Goal: Contribute content: Add original content to the website for others to see

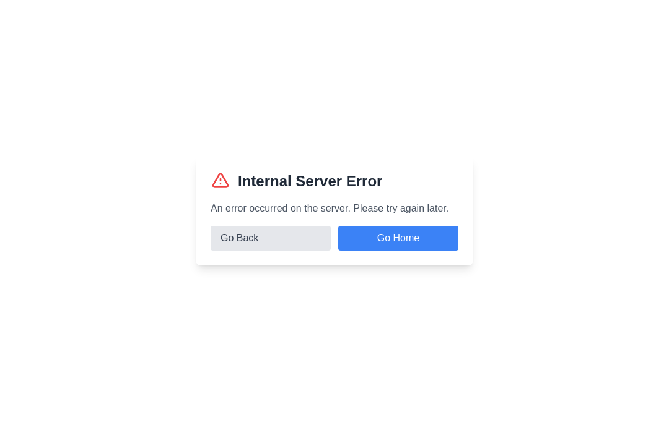
click at [297, 251] on button "Go Back" at bounding box center [271, 238] width 120 height 25
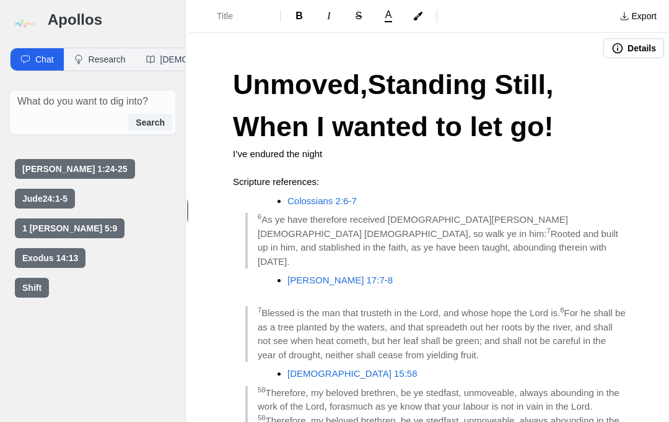
click at [96, 114] on div "Search" at bounding box center [92, 122] width 159 height 17
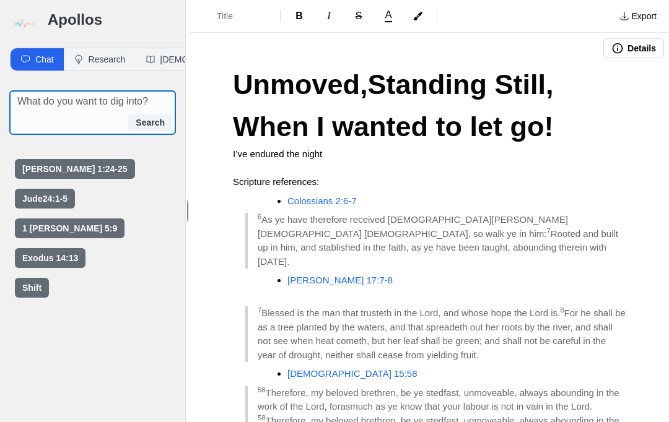
click at [95, 94] on textarea at bounding box center [96, 101] width 158 height 15
type textarea "W"
type textarea "Put on the whole armor of God"
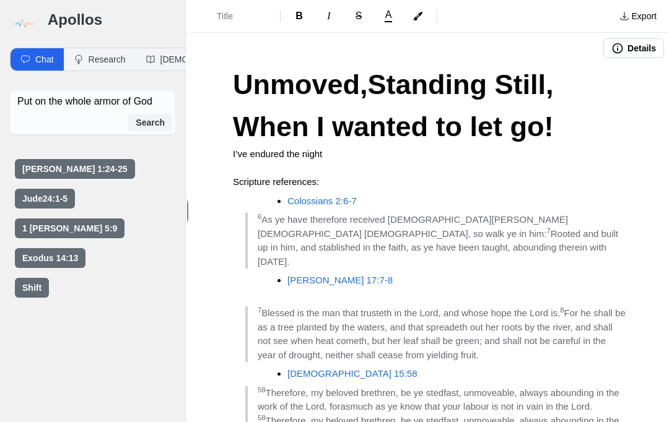
click at [154, 114] on button "Search" at bounding box center [150, 122] width 44 height 17
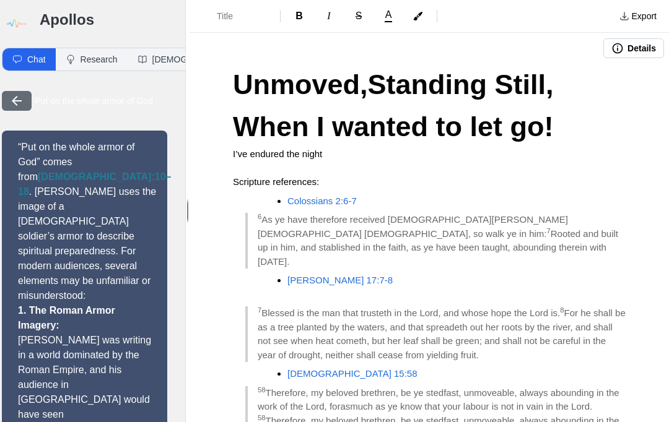
scroll to position [0, 8]
click at [154, 48] on button "[DEMOGRAPHIC_DATA]" at bounding box center [194, 59] width 132 height 22
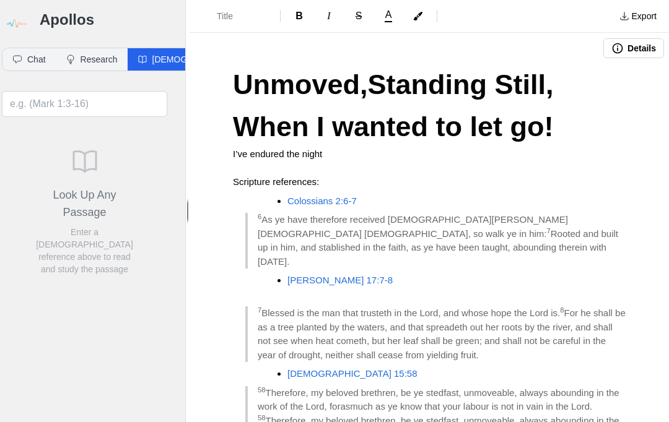
click at [24, 48] on button "Chat" at bounding box center [28, 59] width 53 height 22
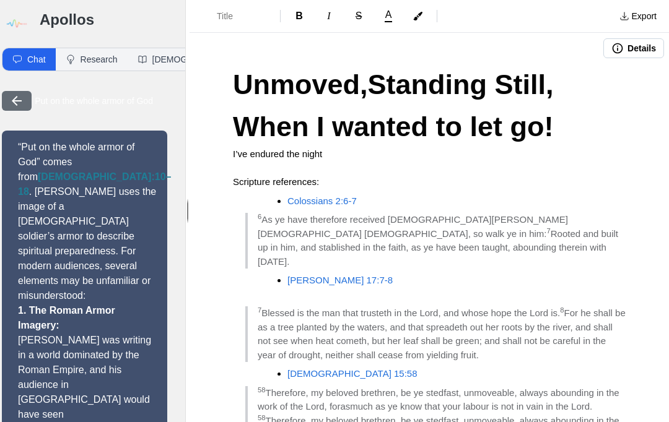
click at [171, 48] on button "[DEMOGRAPHIC_DATA]" at bounding box center [194, 59] width 132 height 22
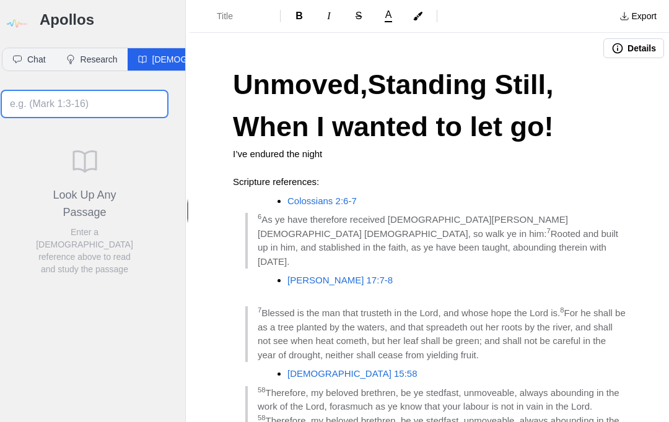
click at [113, 91] on input at bounding box center [84, 104] width 165 height 26
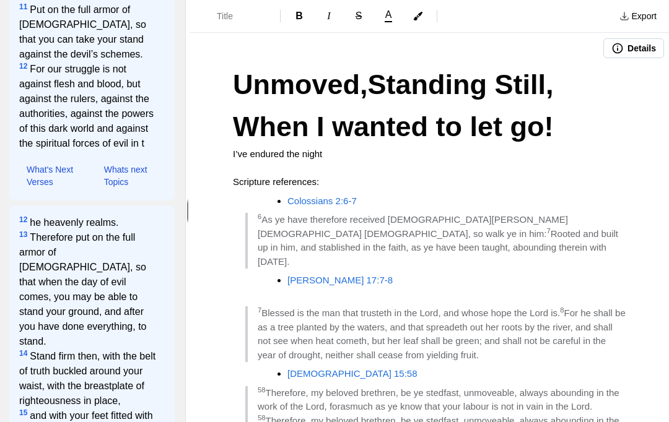
scroll to position [181, 1]
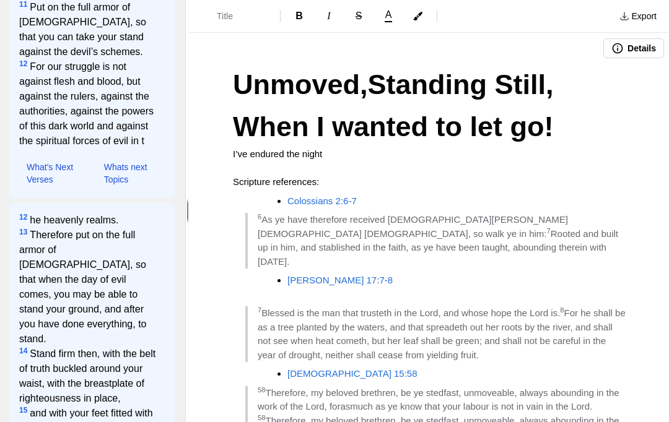
type input "Esphesians 6:10-18"
click at [129, 72] on span "12 For our struggle is not against flesh and blood, but against the rulers, aga…" at bounding box center [88, 103] width 139 height 89
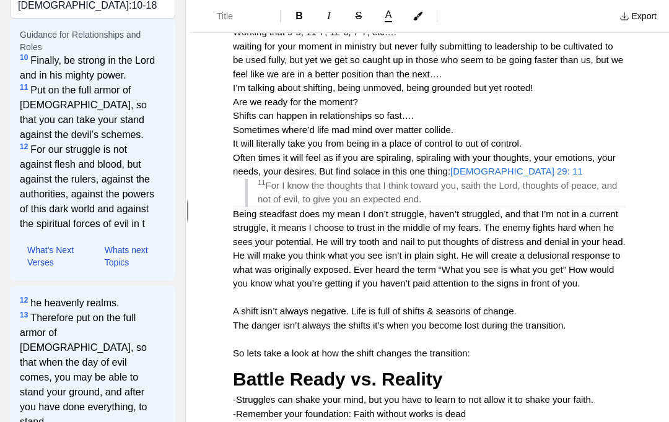
scroll to position [1000, 0]
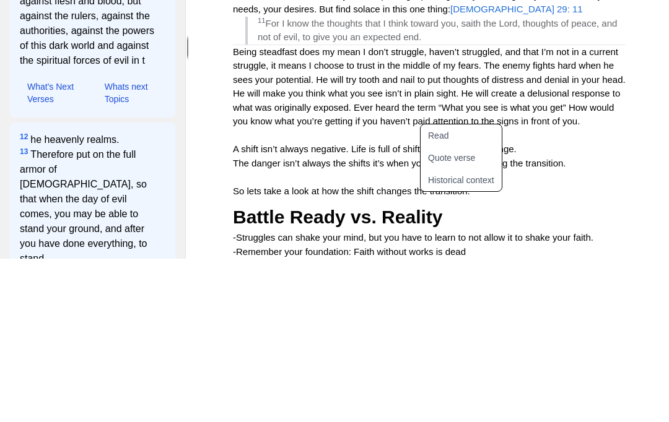
click at [470, 310] on button "Quote verse" at bounding box center [469, 321] width 96 height 22
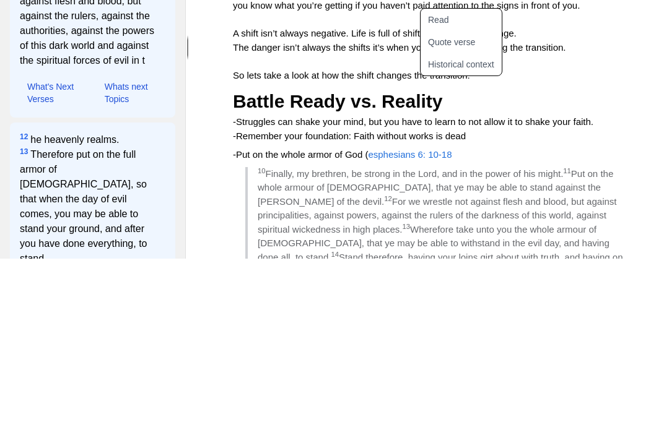
scroll to position [1113, 0]
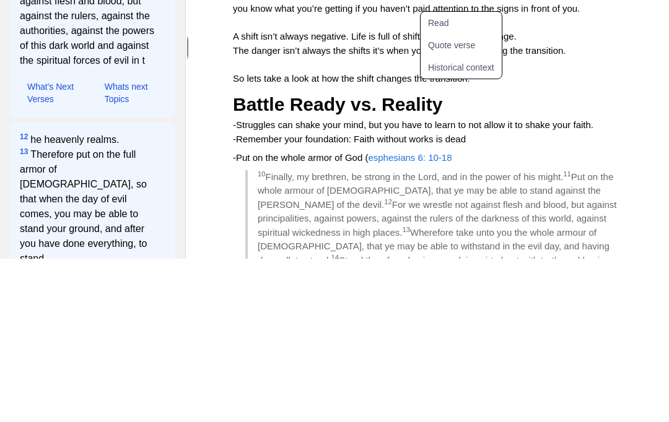
click at [477, 315] on p "-Put on the whole armor of God ( esphesians 6: 10-18" at bounding box center [429, 322] width 393 height 14
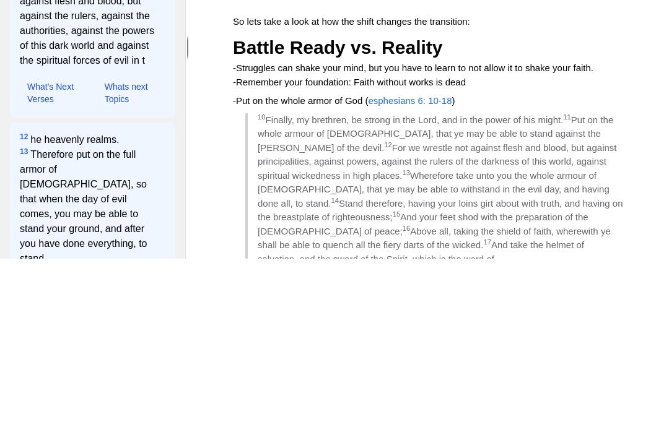
scroll to position [1169, 0]
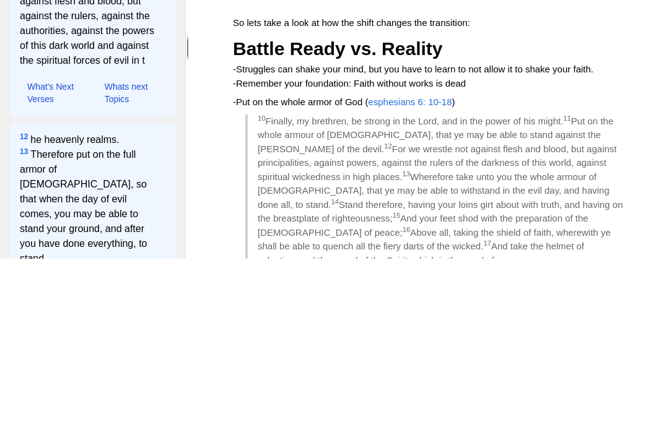
click at [475, 278] on blockquote "10 Finally, my brethren, be strong in the Lord, and in the power of his might. …" at bounding box center [435, 368] width 380 height 181
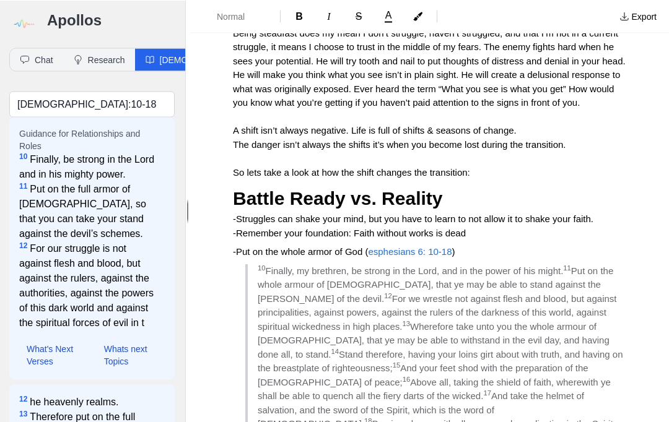
scroll to position [0, 0]
click at [121, 107] on input "Esphesians 6:10-18" at bounding box center [91, 104] width 165 height 26
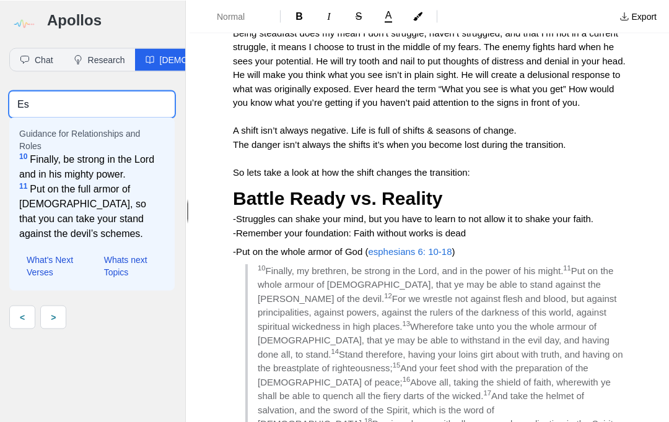
type input "E"
click at [31, 64] on button "Chat" at bounding box center [36, 59] width 53 height 22
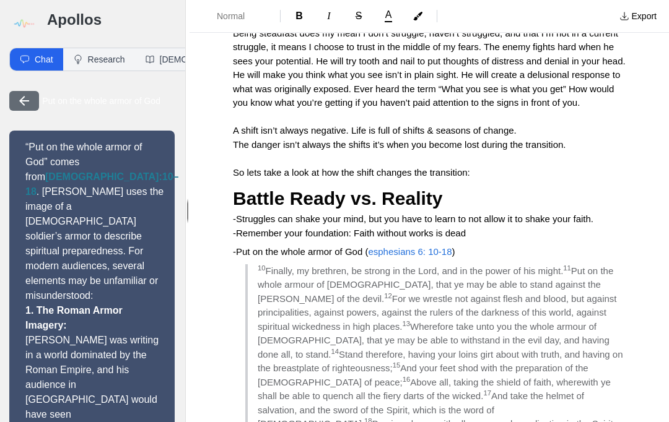
click at [27, 103] on icon "button" at bounding box center [24, 101] width 15 height 15
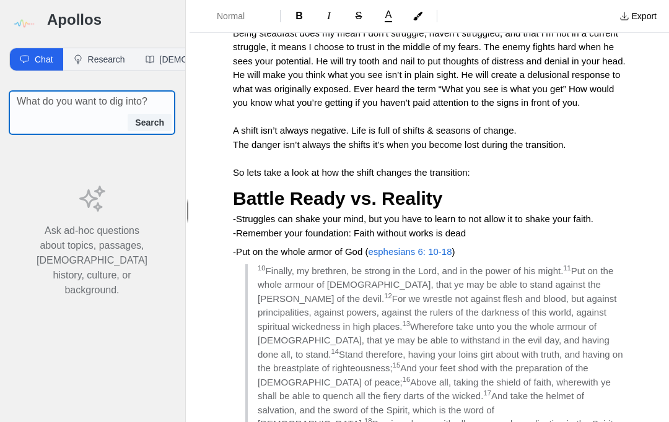
click at [38, 108] on textarea at bounding box center [96, 101] width 158 height 15
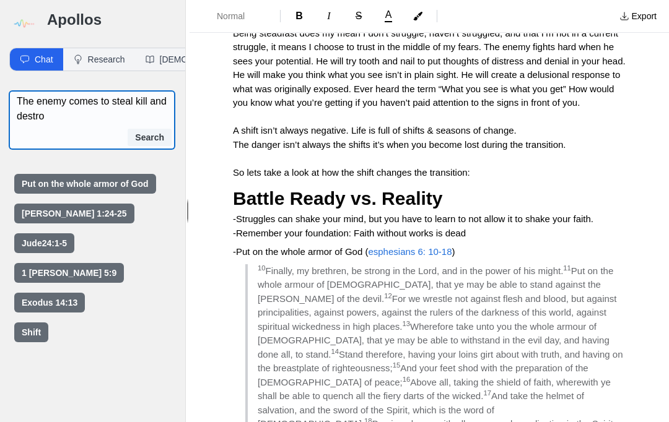
type textarea "The enemy comes to steal kill and destroy"
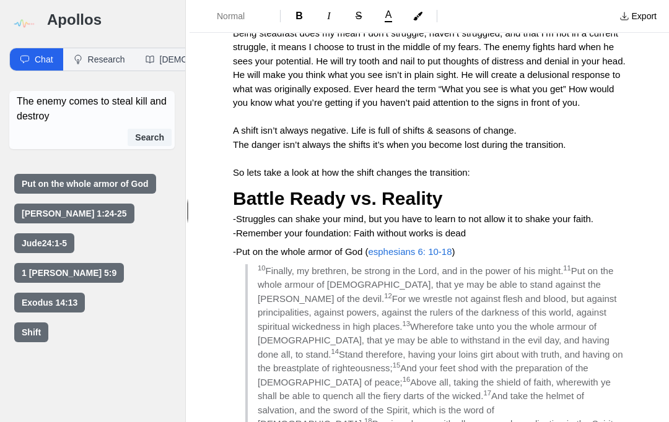
click at [148, 140] on button "Search" at bounding box center [150, 137] width 44 height 17
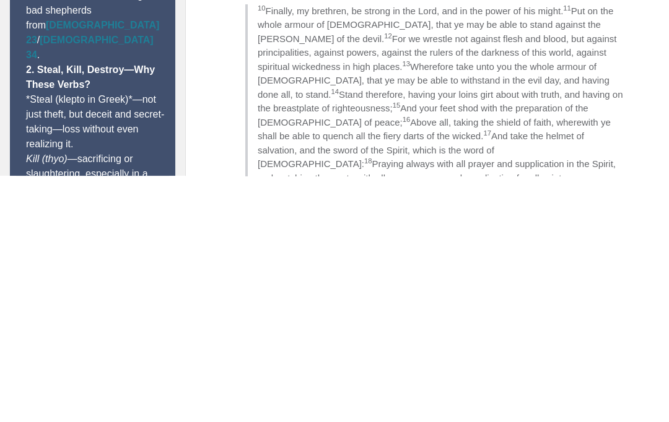
scroll to position [1182, 0]
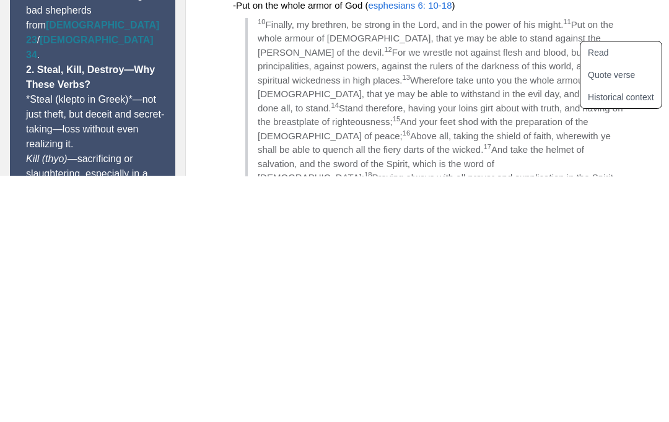
click at [626, 310] on button "Quote verse" at bounding box center [628, 321] width 96 height 22
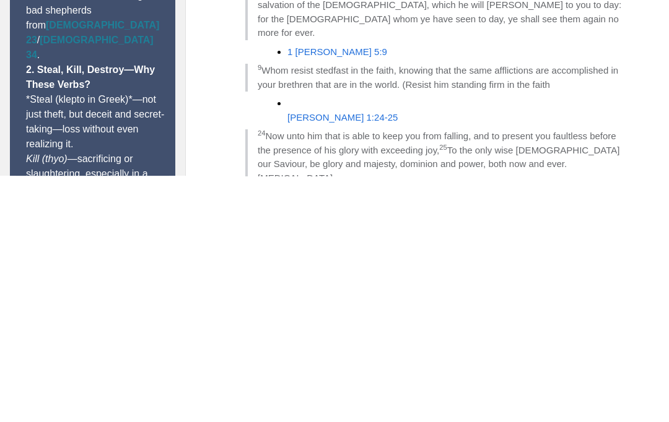
scroll to position [516, 0]
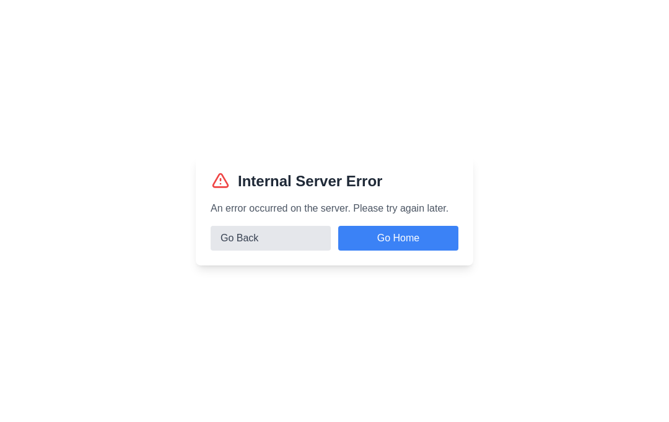
click at [298, 251] on button "Go Back" at bounding box center [271, 238] width 120 height 25
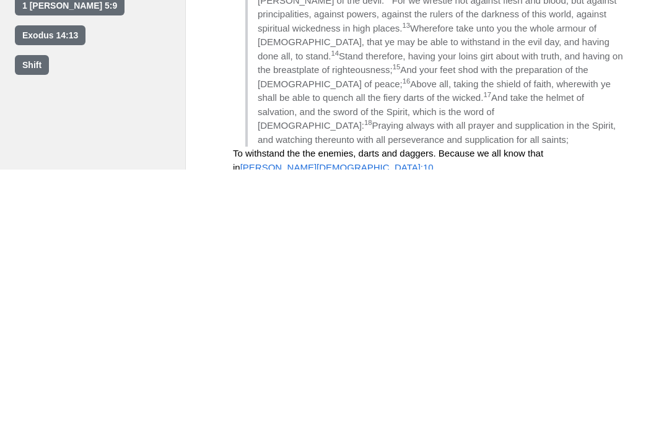
scroll to position [37, 0]
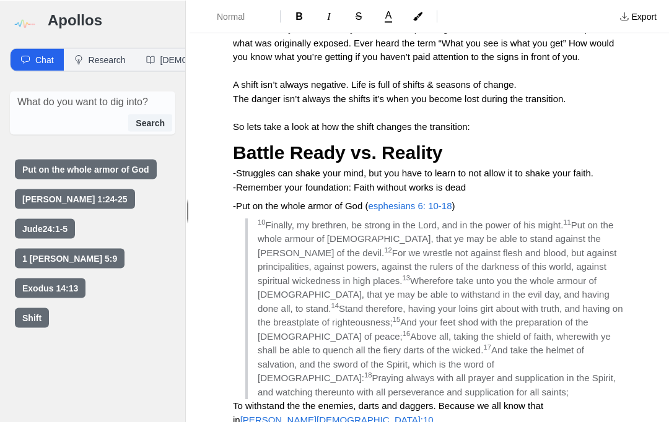
scroll to position [0, 0]
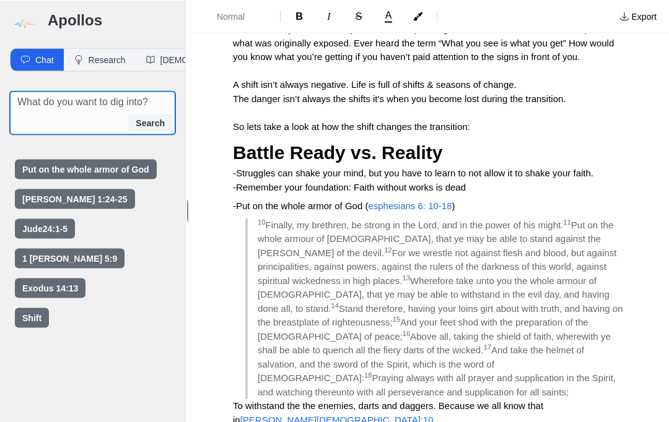
click at [43, 109] on textarea at bounding box center [96, 101] width 158 height 15
type textarea "After I have suffered awhile"
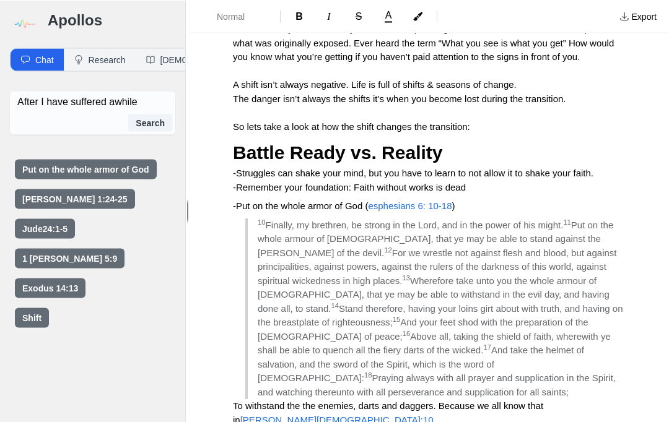
click at [142, 117] on button "Search" at bounding box center [150, 122] width 44 height 17
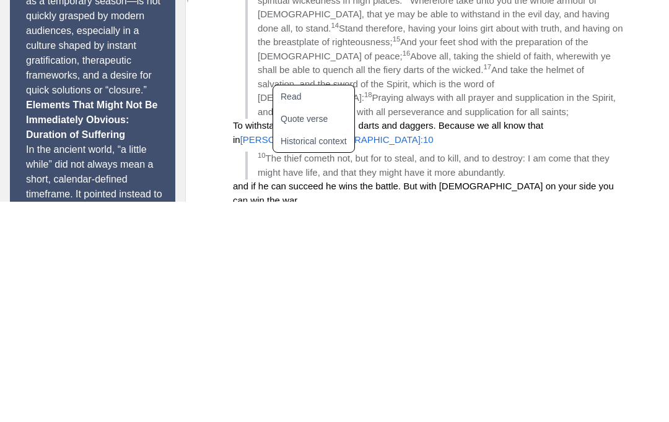
click at [341, 351] on button "Historical context" at bounding box center [321, 362] width 96 height 22
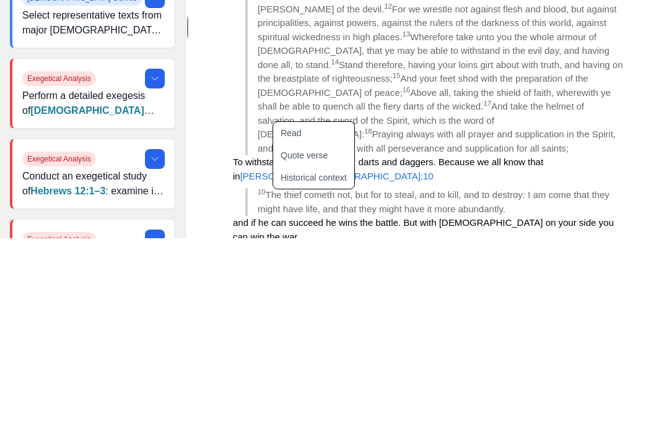
scroll to position [35, 0]
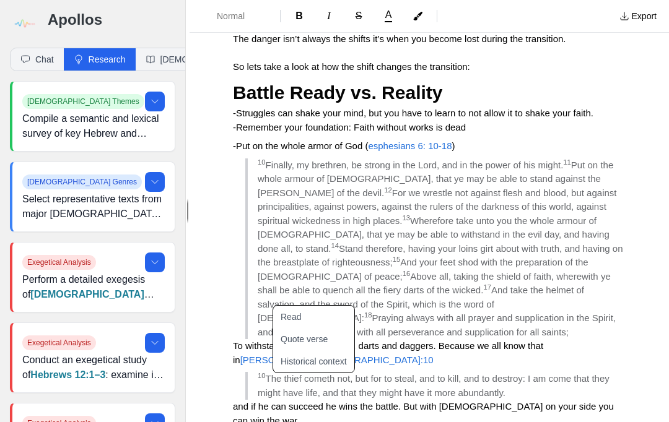
click at [158, 111] on p "Compile a semantic and lexical survey of key Hebrew and Greek terms related to …" at bounding box center [93, 126] width 142 height 30
click at [154, 100] on icon at bounding box center [155, 101] width 6 height 3
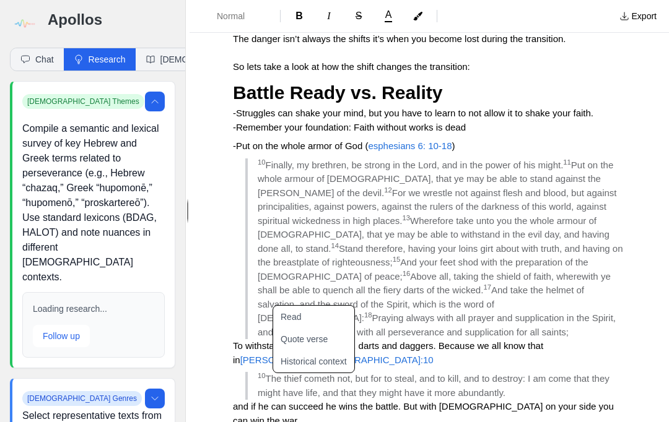
click at [154, 398] on icon at bounding box center [155, 399] width 6 height 3
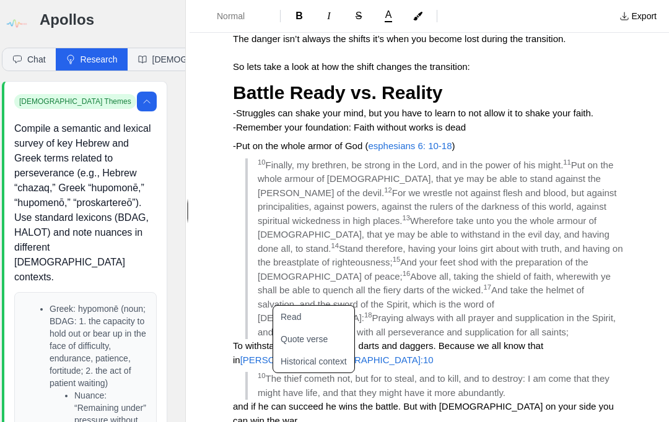
scroll to position [0, 8]
click at [322, 328] on button "Quote verse" at bounding box center [321, 339] width 96 height 22
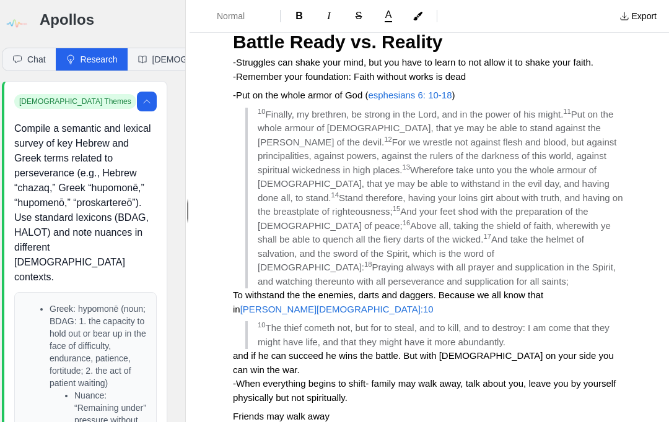
scroll to position [1339, 0]
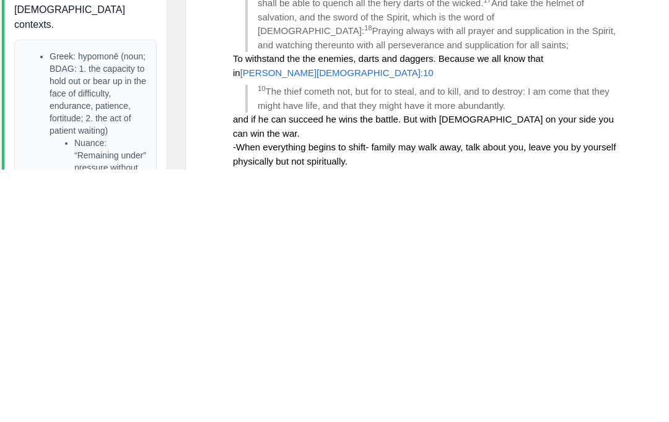
scroll to position [1324, 0]
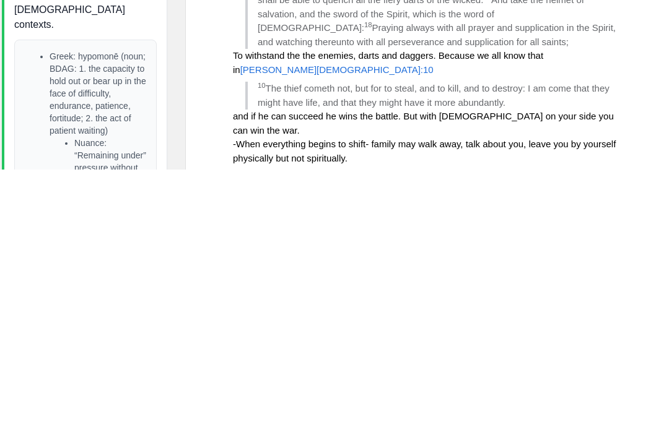
scroll to position [1327, 0]
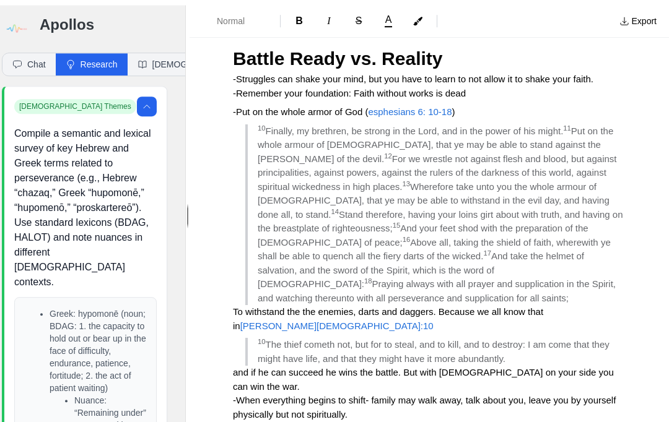
scroll to position [0, 0]
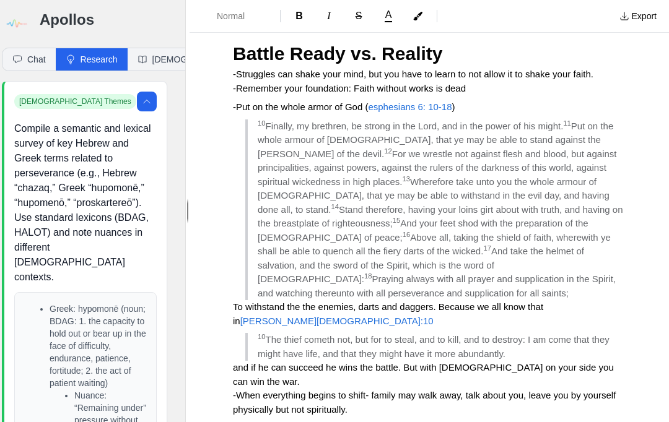
click at [211, 17] on span "Formatting Options" at bounding box center [205, 16] width 12 height 12
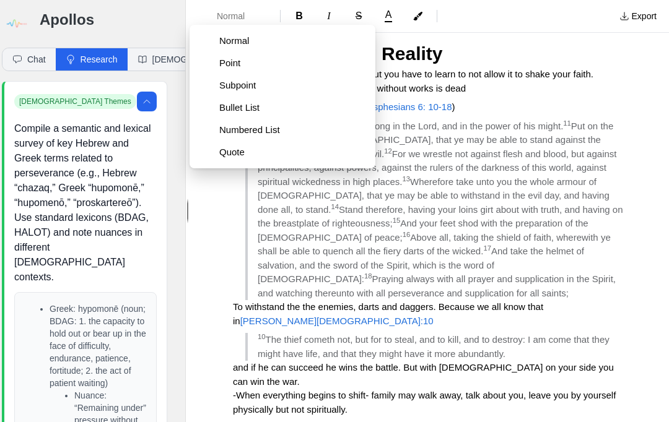
click at [224, 68] on span "Point" at bounding box center [292, 63] width 146 height 12
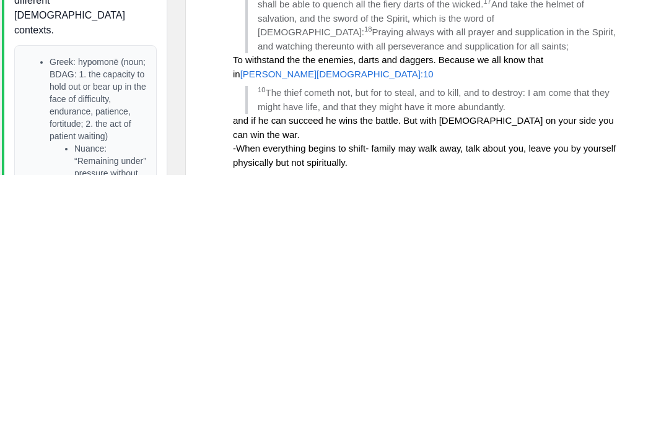
scroll to position [1332, 0]
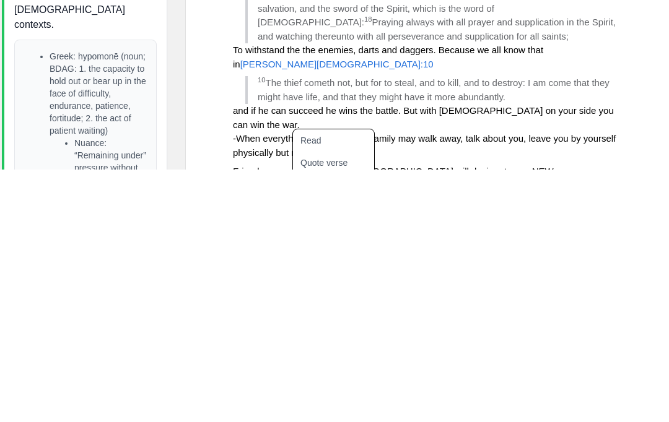
click at [346, 404] on button "Quote verse" at bounding box center [341, 415] width 96 height 22
click at [341, 404] on button "Quote verse" at bounding box center [341, 415] width 96 height 22
click at [355, 404] on button "Quote verse" at bounding box center [341, 415] width 96 height 22
click at [351, 404] on button "Quote verse" at bounding box center [341, 415] width 96 height 22
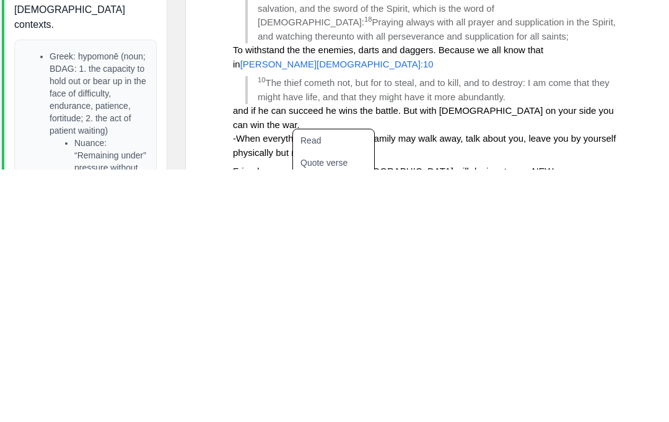
click at [355, 404] on button "Quote verse" at bounding box center [341, 415] width 96 height 22
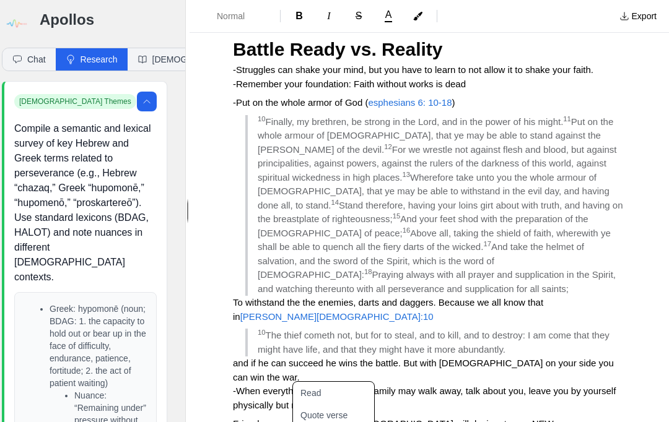
scroll to position [0, 0]
click at [35, 51] on button "Chat" at bounding box center [28, 59] width 53 height 22
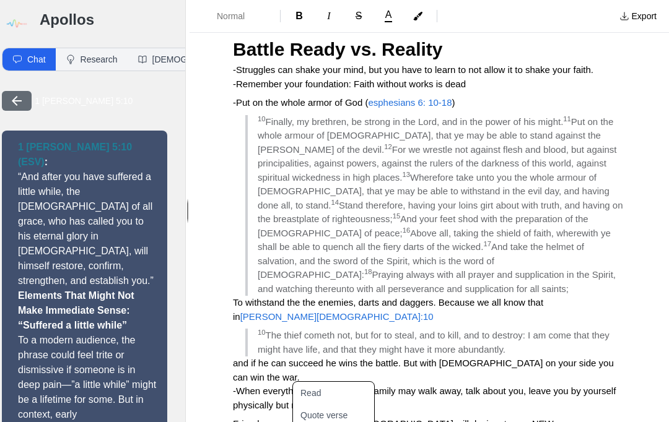
click at [25, 101] on button "button" at bounding box center [17, 101] width 30 height 20
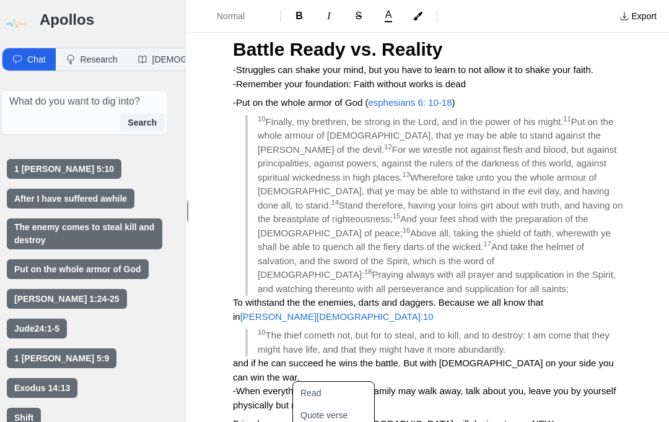
click at [52, 118] on div "Search" at bounding box center [84, 122] width 159 height 17
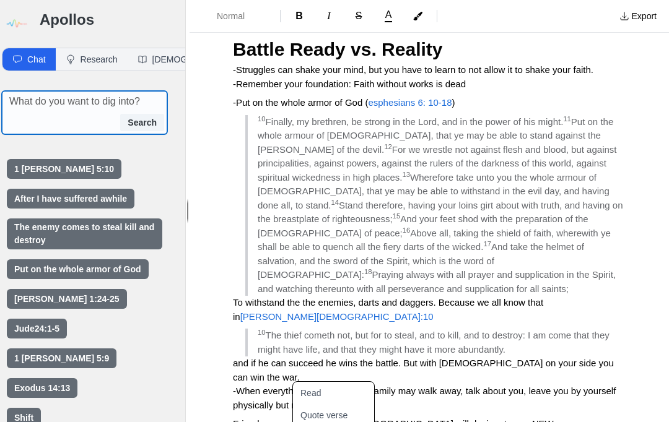
click at [29, 108] on textarea at bounding box center [88, 101] width 158 height 15
type textarea "Nehemiah 4:17"
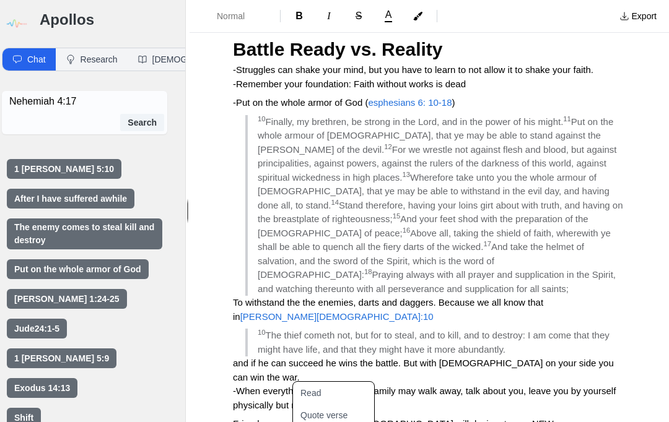
click at [142, 128] on button "Search" at bounding box center [142, 122] width 44 height 17
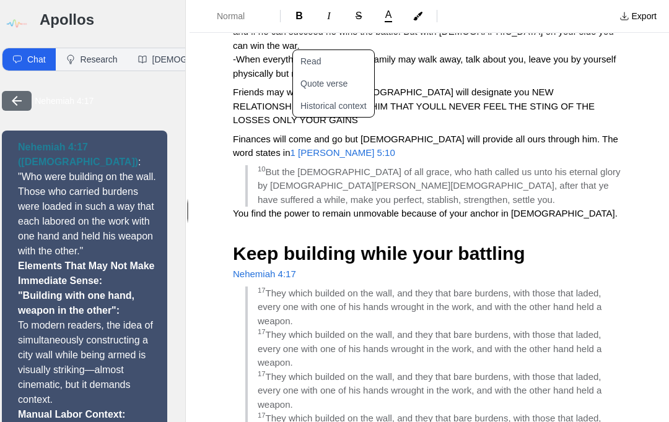
scroll to position [1662, 0]
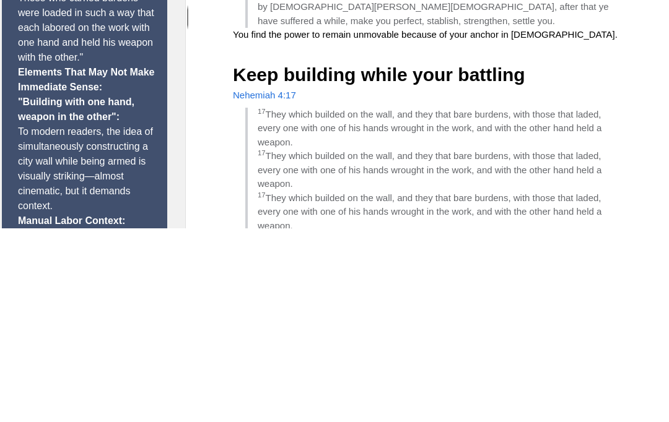
scroll to position [1635, 0]
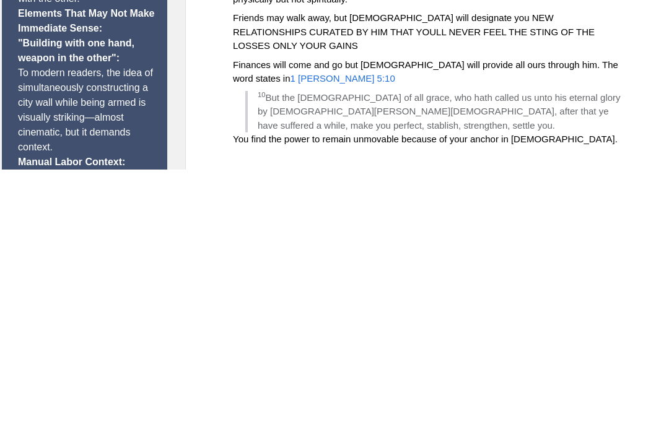
scroll to position [44, 0]
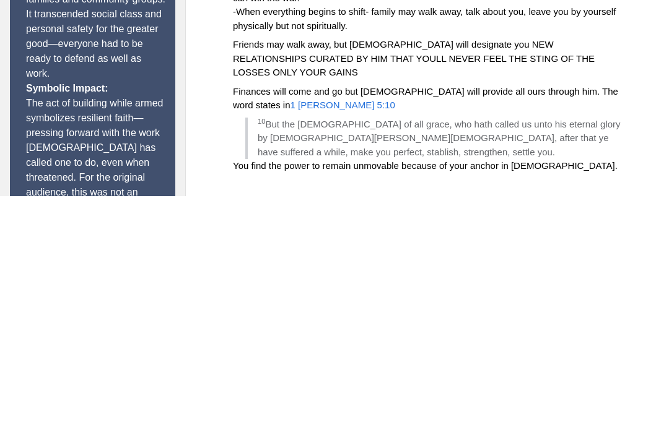
scroll to position [844, 0]
click at [126, 307] on p "Symbolic Impact: The act of building while armed symbolizes resilient faith—pre…" at bounding box center [96, 389] width 140 height 164
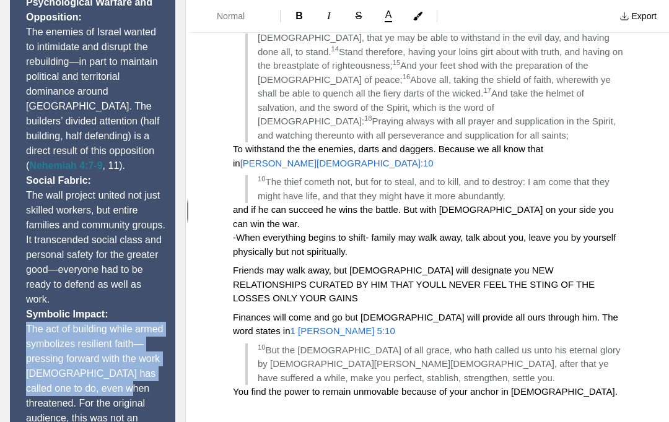
copy p "The act of building while armed symbolizes resilient faith—pressing forward wit…"
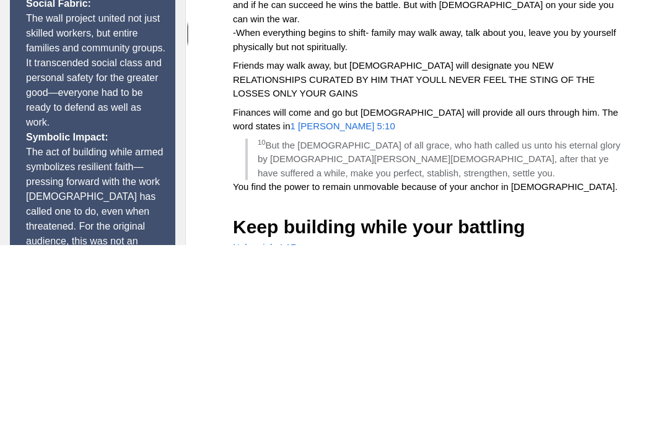
scroll to position [1513, 0]
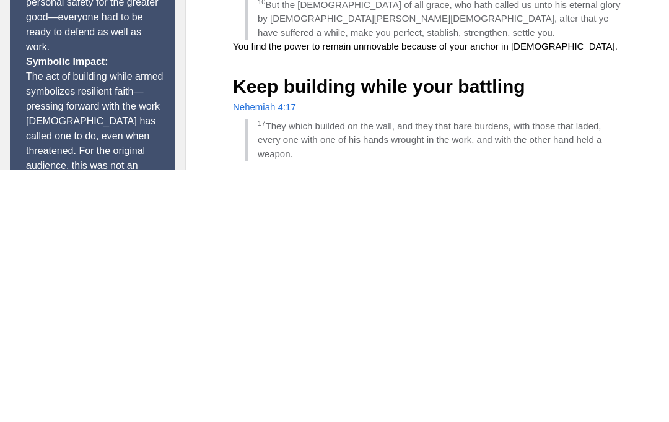
scroll to position [1592, 0]
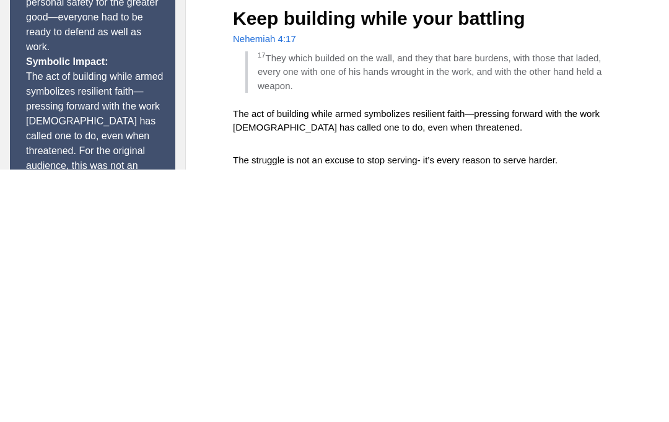
scroll to position [1660, 0]
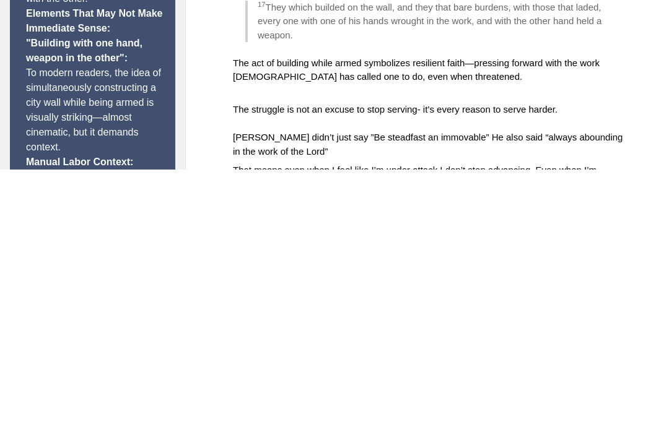
scroll to position [0, 0]
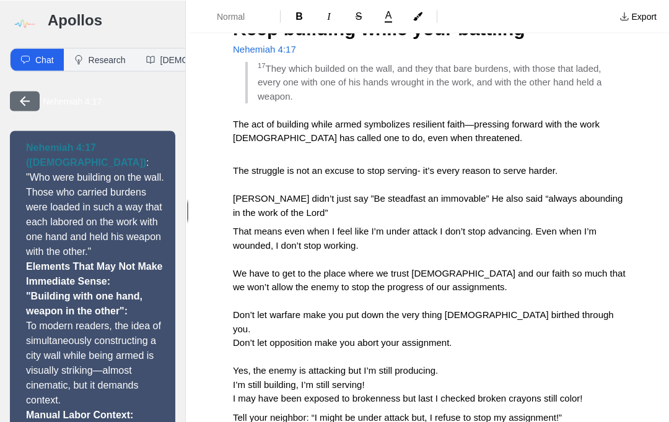
scroll to position [1888, 0]
click at [587, 225] on p "That means even when I feel like I’m under attack I don’t stop advancing. Even …" at bounding box center [429, 315] width 393 height 181
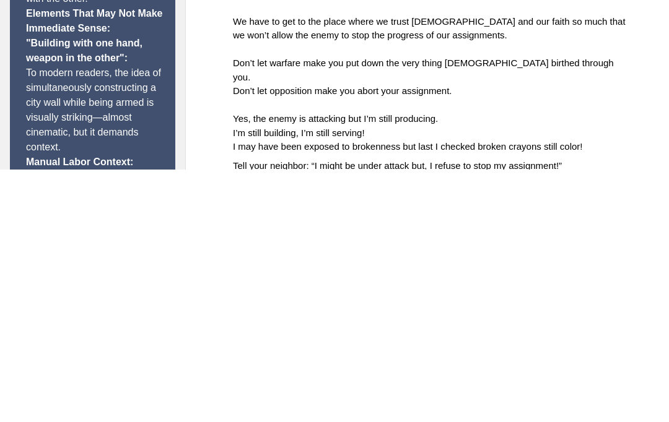
scroll to position [4, 0]
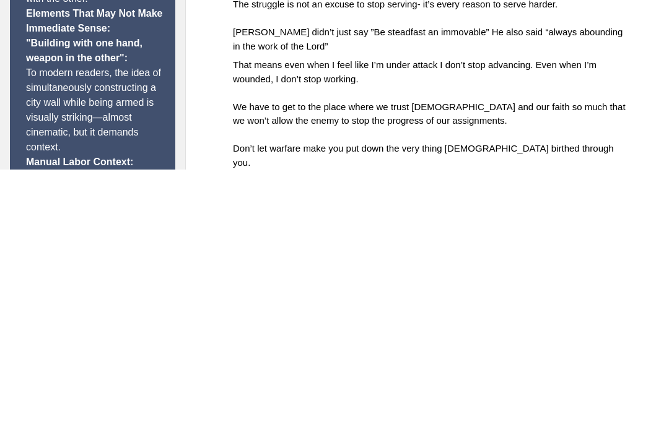
scroll to position [1910, 0]
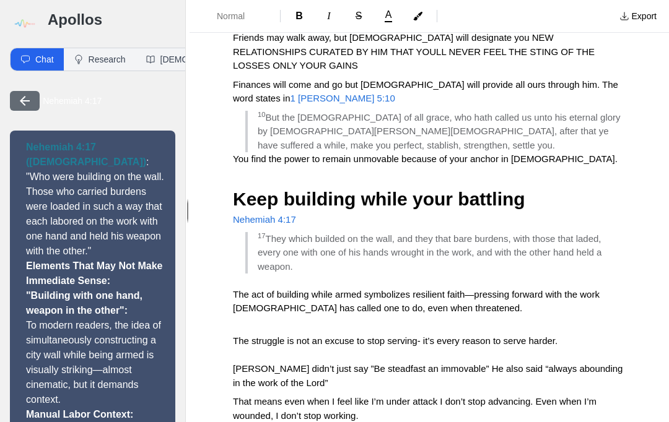
scroll to position [1717, 0]
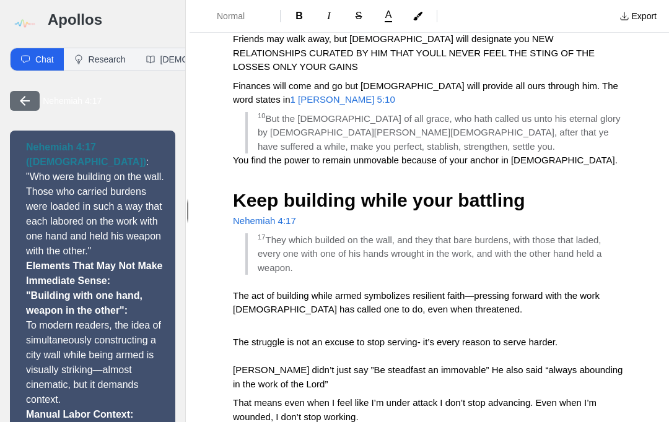
click at [214, 13] on button "Normal" at bounding box center [234, 16] width 81 height 22
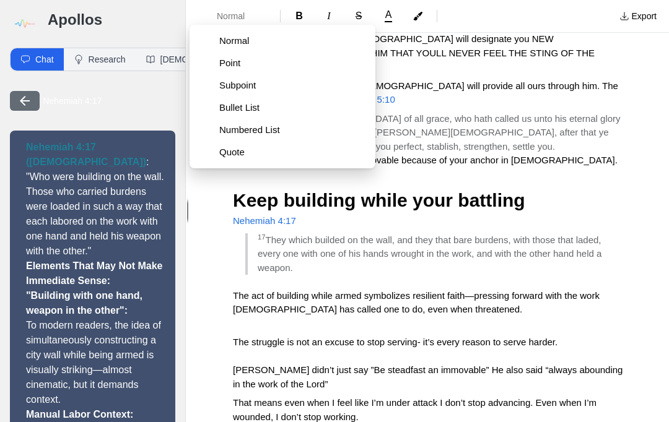
click at [222, 62] on span "Point" at bounding box center [292, 63] width 146 height 12
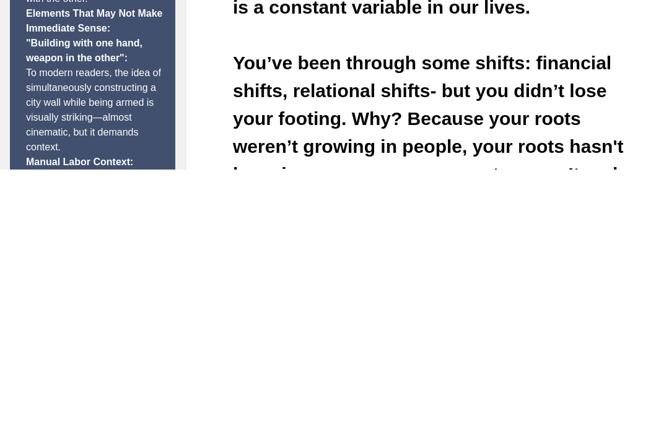
scroll to position [2385, 0]
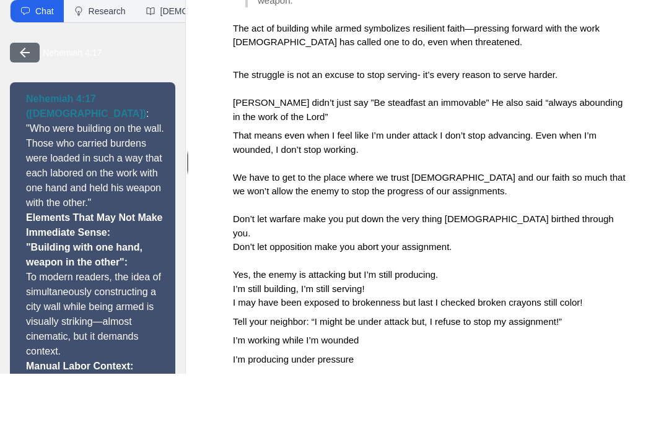
scroll to position [0, 0]
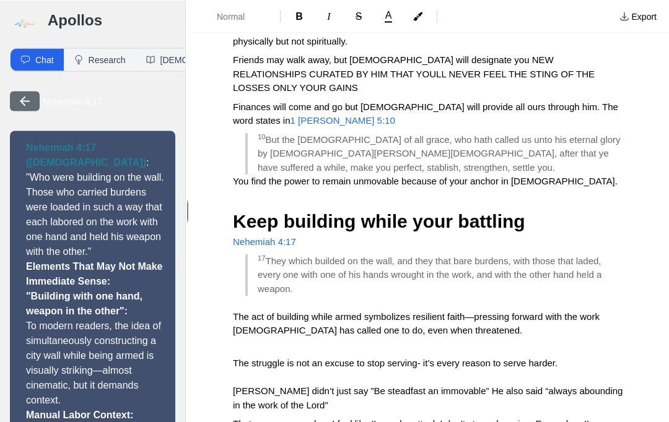
click at [225, 24] on button "Normal" at bounding box center [234, 16] width 81 height 22
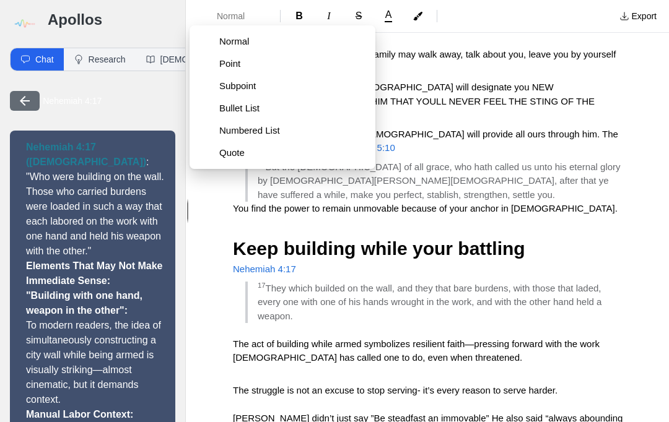
scroll to position [1668, 0]
click at [222, 64] on span "Point" at bounding box center [292, 64] width 146 height 12
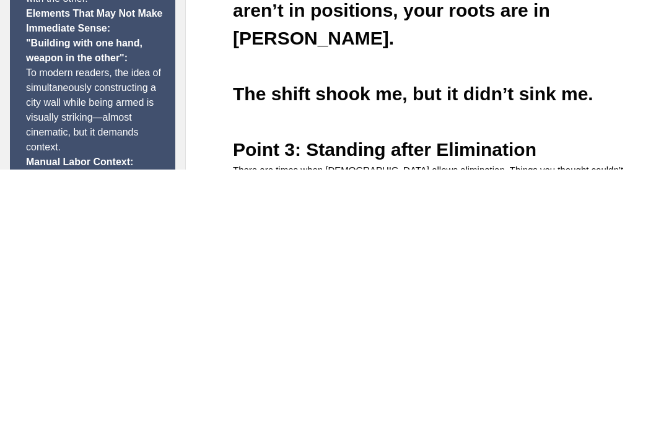
scroll to position [2593, 0]
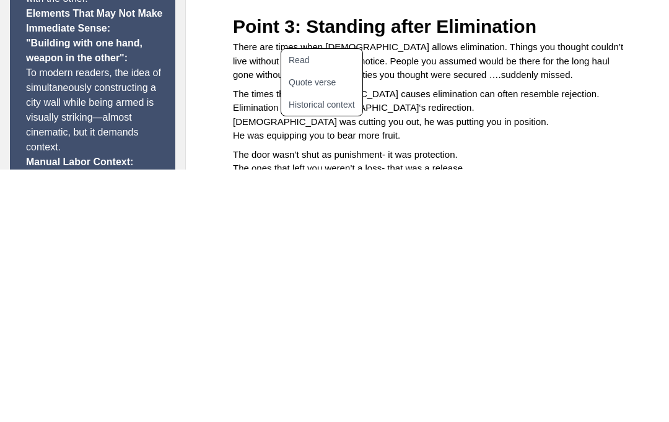
click at [333, 324] on button "Quote verse" at bounding box center [329, 335] width 96 height 22
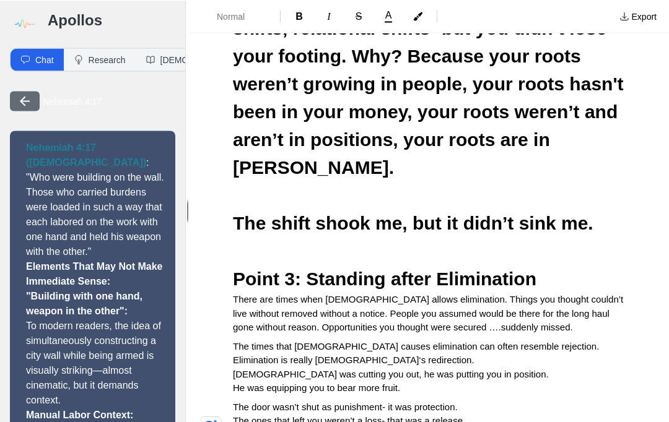
scroll to position [0, 0]
click at [35, 63] on button "Chat" at bounding box center [37, 59] width 53 height 22
click at [24, 103] on icon "button" at bounding box center [24, 101] width 15 height 15
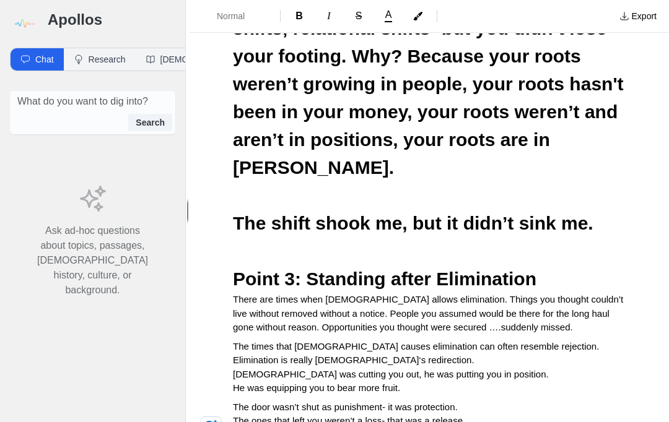
click at [60, 119] on div "Search" at bounding box center [92, 122] width 159 height 17
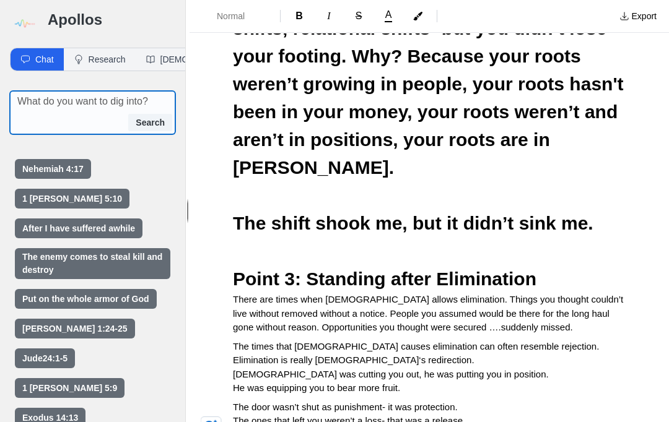
click at [34, 106] on textarea at bounding box center [96, 101] width 158 height 15
type textarea "Darkness to the light"
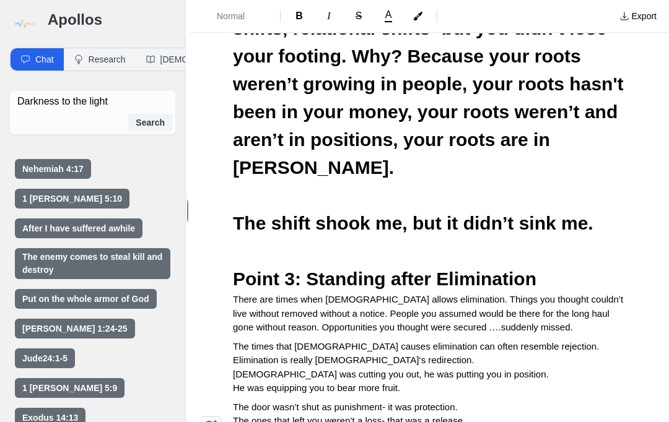
click at [145, 120] on button "Search" at bounding box center [150, 122] width 44 height 17
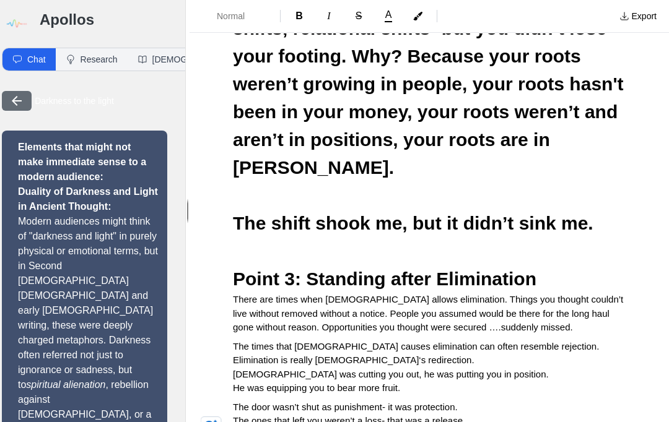
scroll to position [0, 8]
click at [20, 58] on icon "button" at bounding box center [17, 60] width 10 height 10
click at [6, 110] on button "button" at bounding box center [17, 101] width 30 height 20
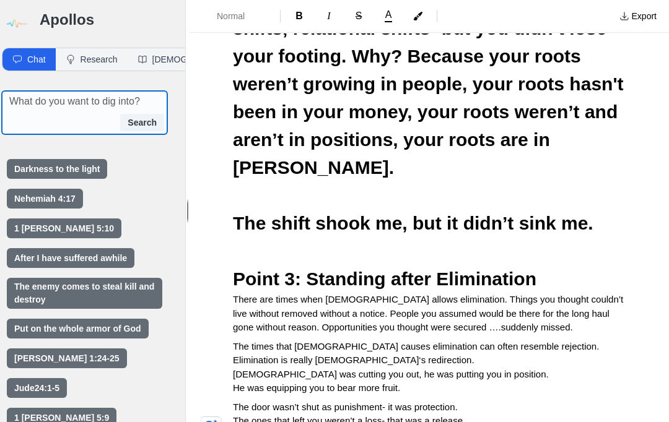
click at [45, 109] on textarea at bounding box center [88, 101] width 158 height 15
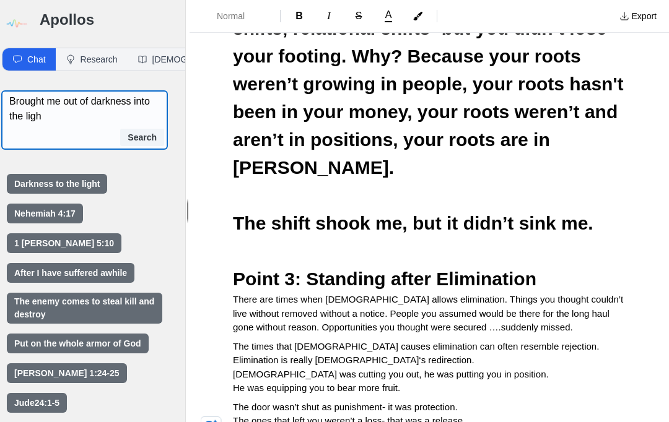
type textarea "Brought me out of darkness into the light"
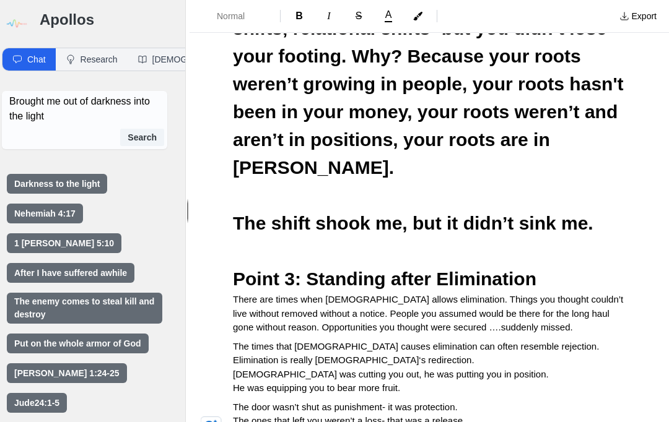
click at [142, 144] on button "Search" at bounding box center [142, 137] width 44 height 17
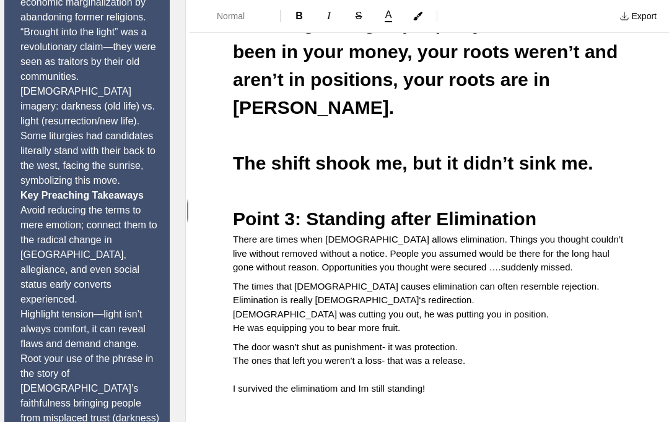
scroll to position [2652, 0]
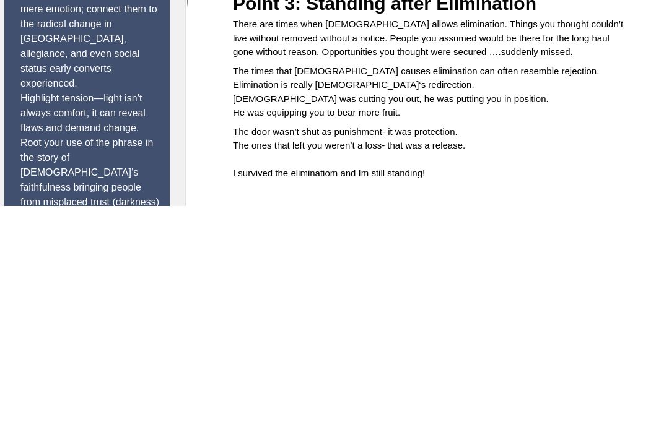
scroll to position [44, 0]
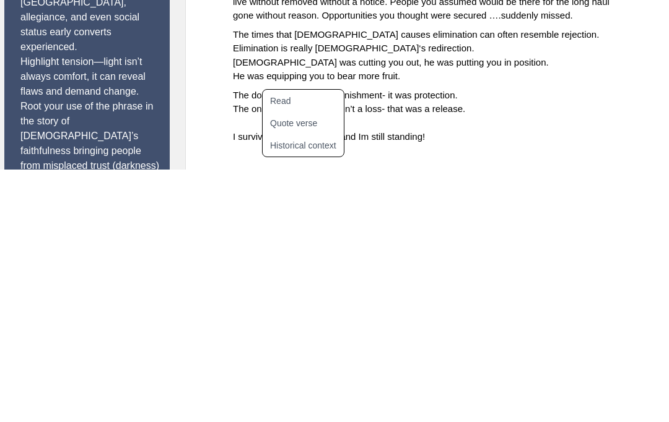
click at [287, 365] on button "Quote verse" at bounding box center [311, 376] width 96 height 22
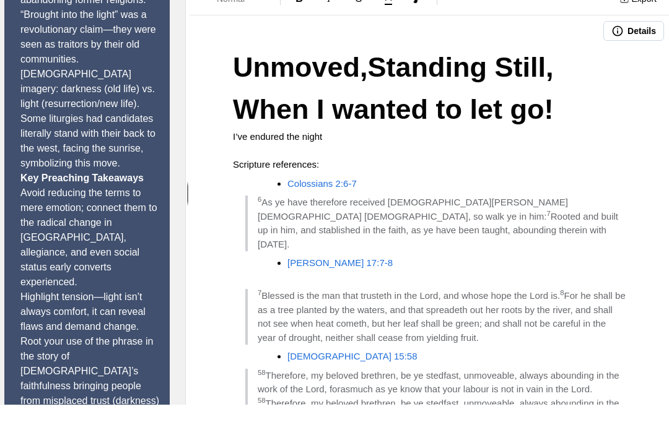
scroll to position [0, 0]
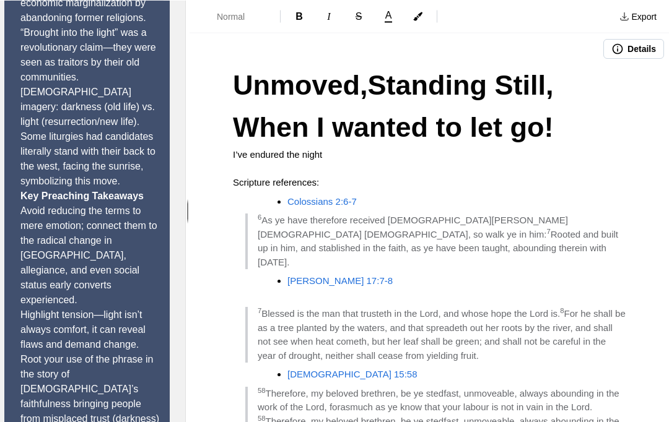
click at [219, 14] on span "Normal" at bounding box center [238, 16] width 43 height 12
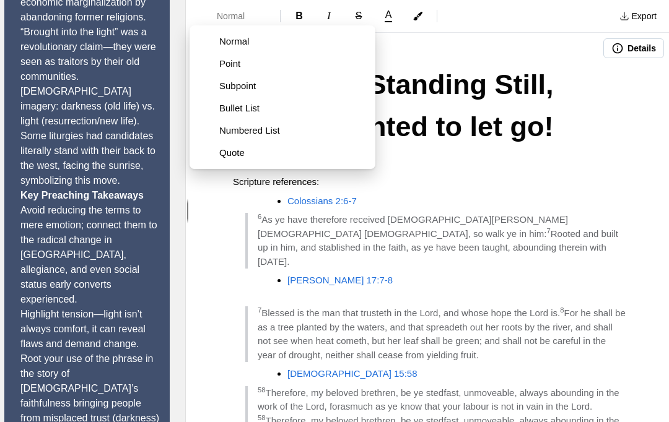
click at [230, 109] on span "Bullet List" at bounding box center [292, 108] width 146 height 12
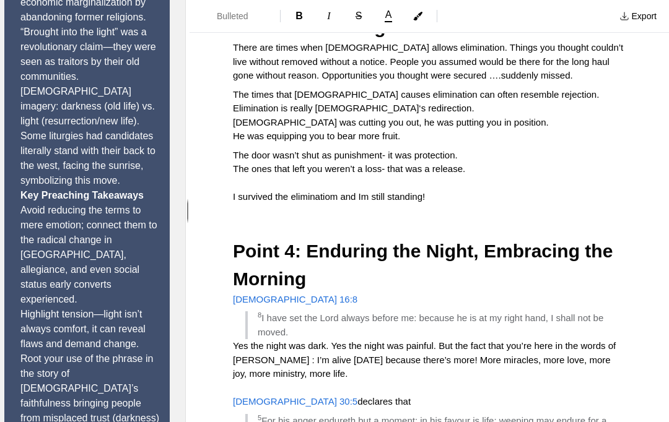
scroll to position [2844, 0]
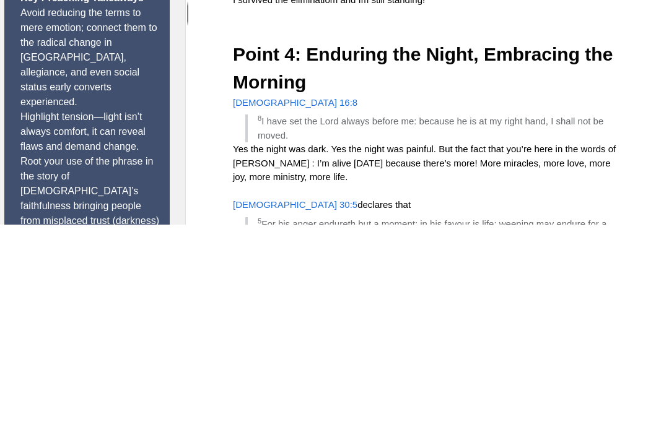
scroll to position [43, 0]
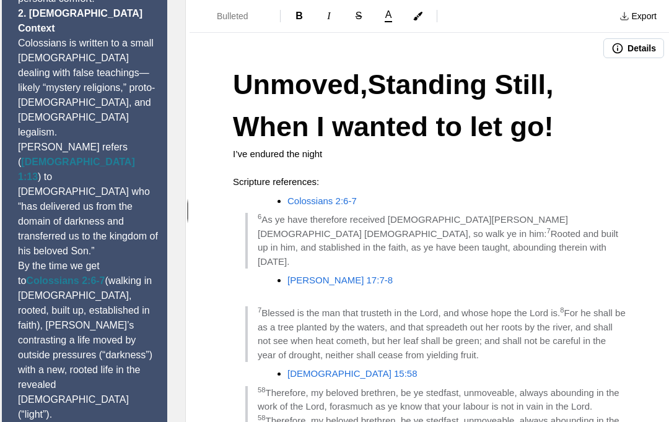
scroll to position [0, 0]
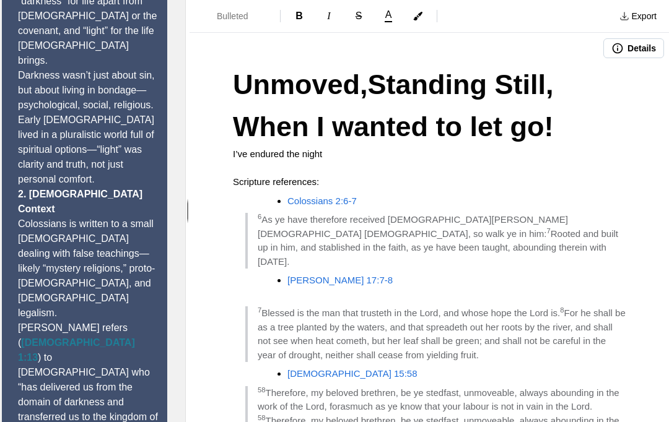
click at [224, 24] on button "Bulleted List" at bounding box center [234, 16] width 81 height 22
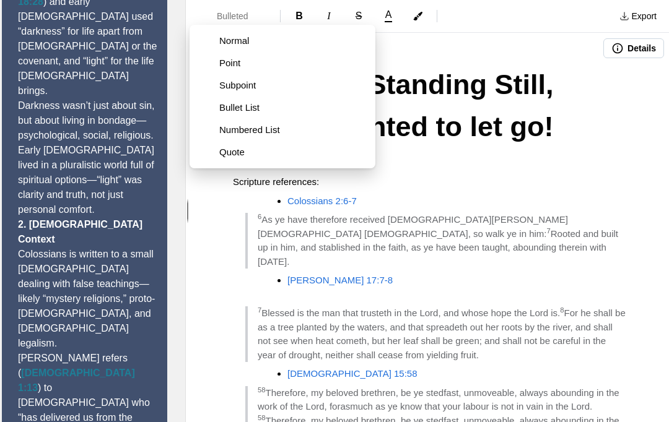
scroll to position [551, 8]
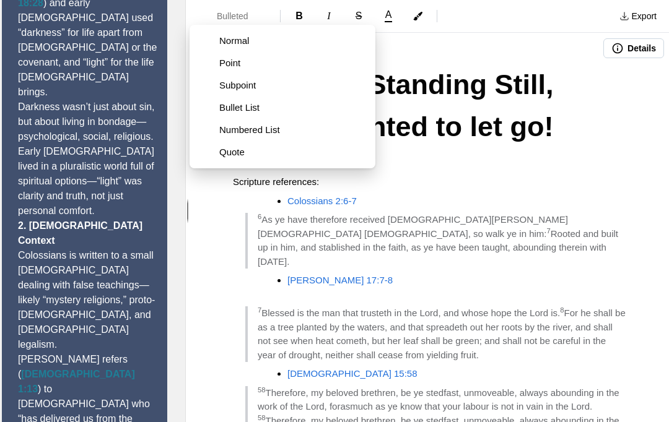
click at [224, 41] on span "Normal" at bounding box center [292, 41] width 146 height 12
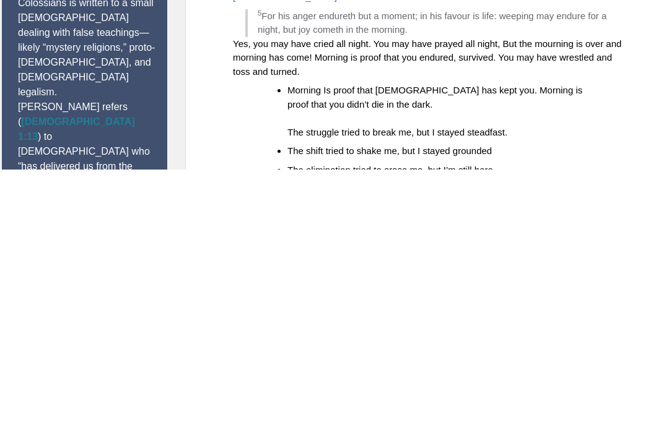
scroll to position [2997, 0]
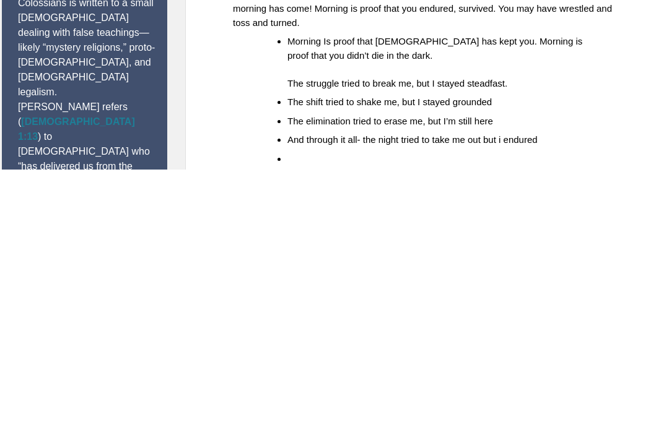
scroll to position [3060, 0]
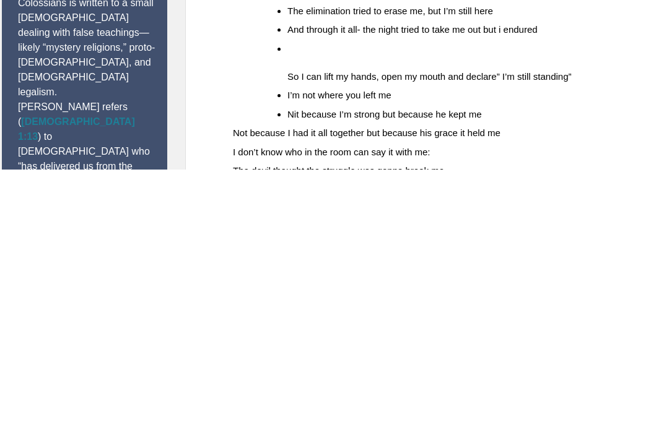
scroll to position [3315, 0]
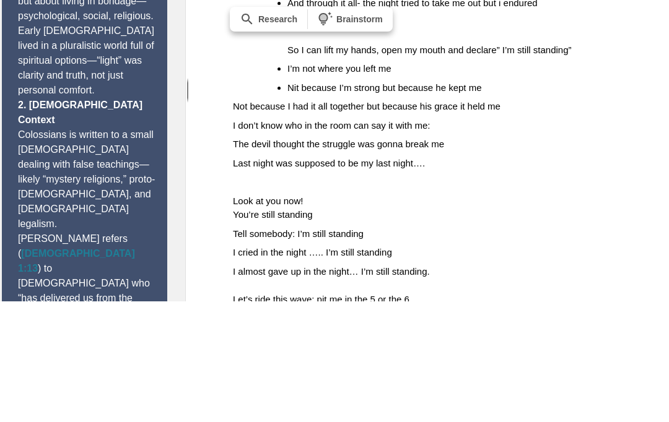
scroll to position [3318, 0]
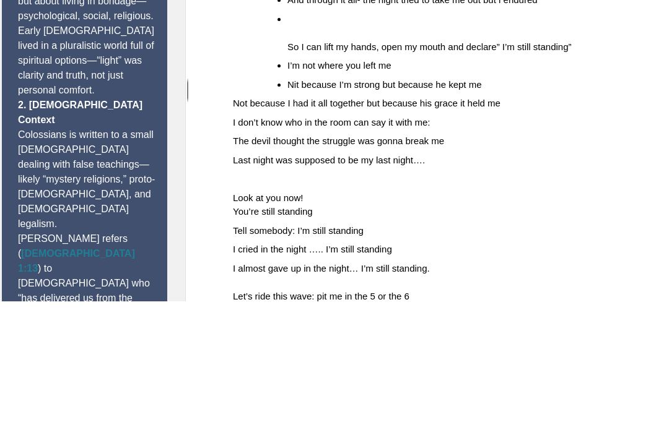
click at [209, 263] on div at bounding box center [212, 280] width 22 height 34
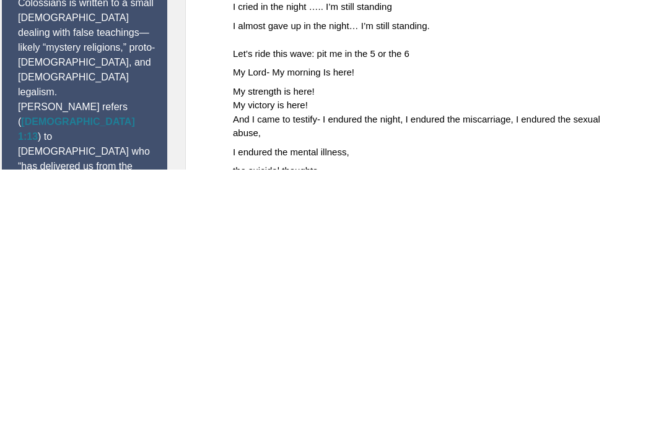
scroll to position [3443, 0]
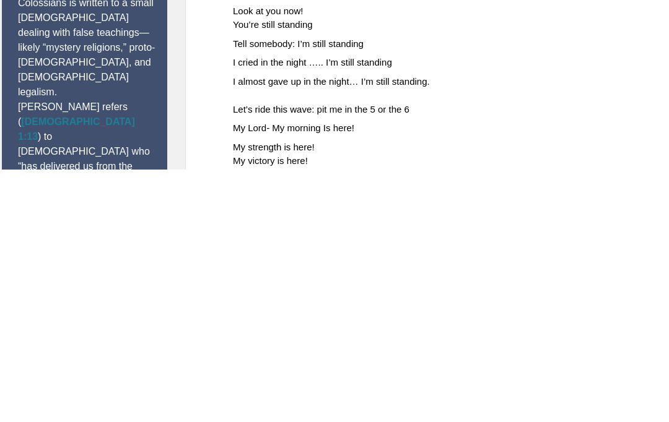
scroll to position [3373, 0]
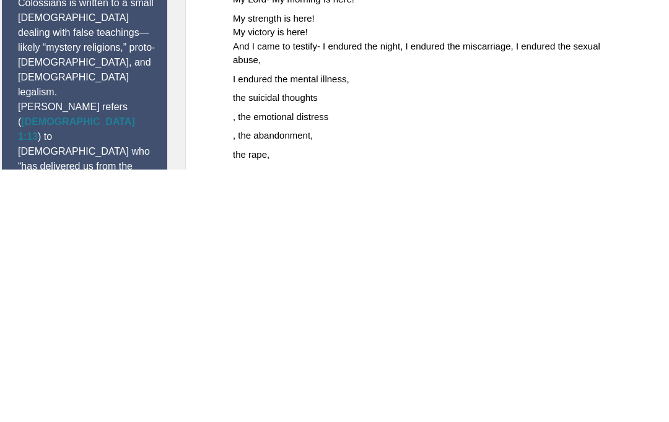
scroll to position [3499, 0]
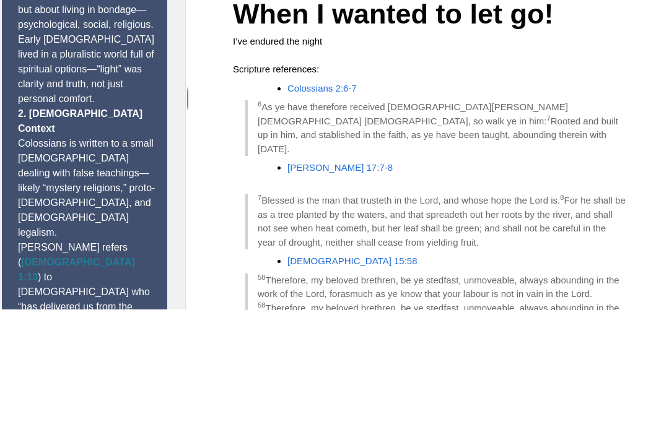
scroll to position [0, 0]
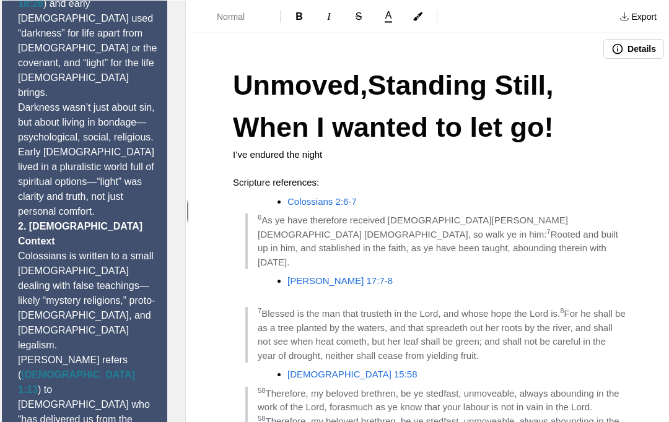
click at [649, 17] on button "Export" at bounding box center [638, 16] width 52 height 20
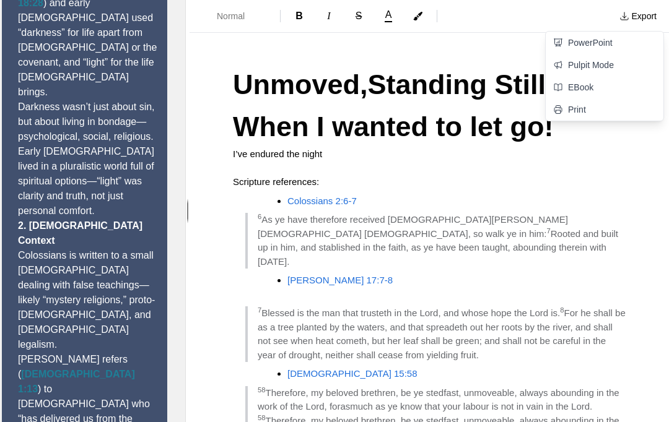
click at [609, 64] on link "Pulpit Mode" at bounding box center [605, 65] width 118 height 22
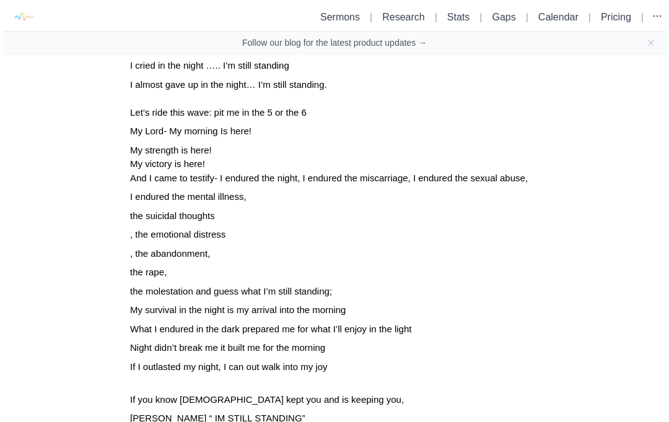
scroll to position [3539, 0]
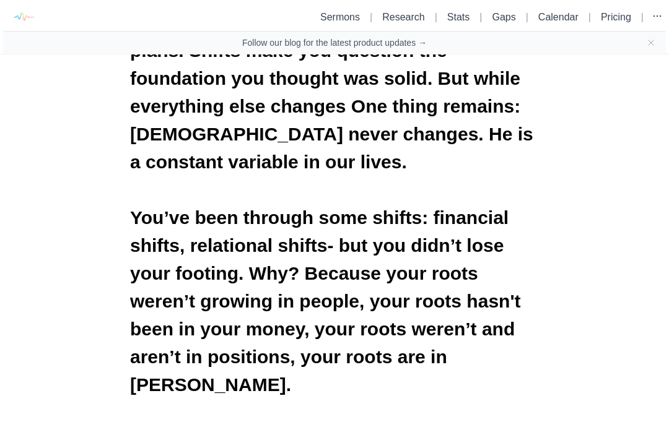
click at [662, 19] on icon "button" at bounding box center [657, 16] width 12 height 12
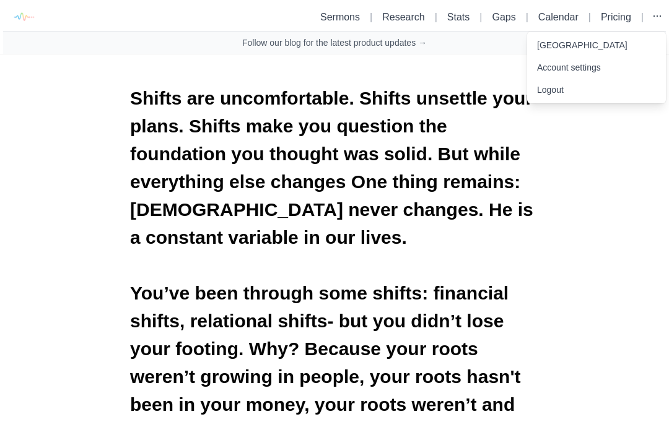
scroll to position [2230, 0]
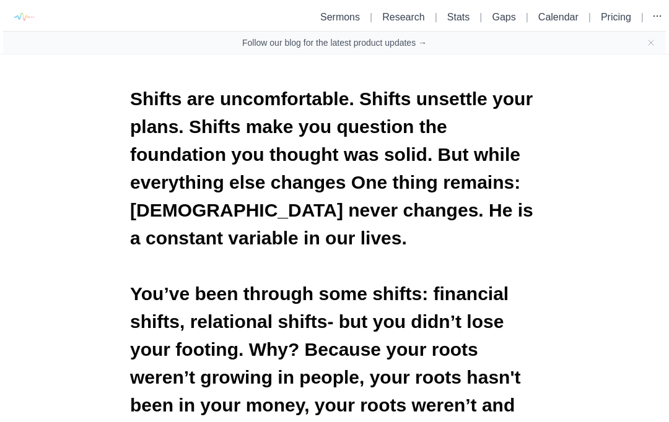
click at [653, 43] on icon "Close banner" at bounding box center [651, 43] width 10 height 10
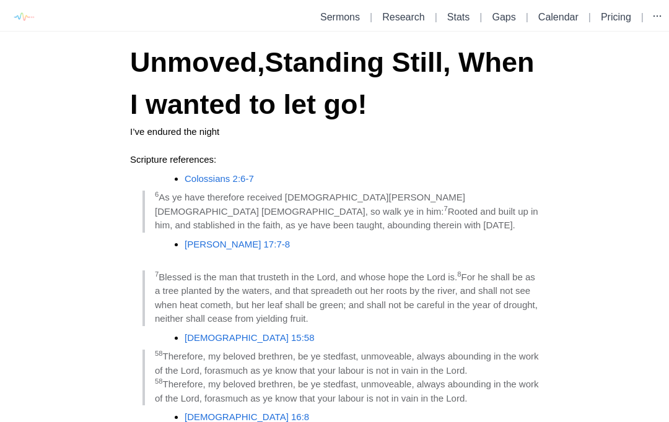
scroll to position [0, 0]
click at [344, 17] on link "Sermons" at bounding box center [340, 17] width 40 height 11
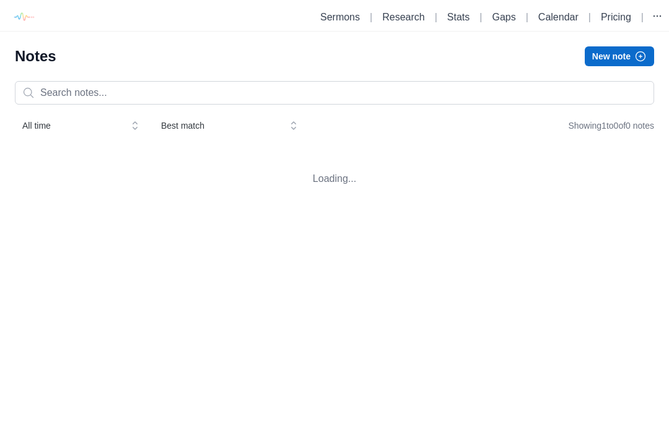
click at [345, 12] on link "Sermons" at bounding box center [340, 17] width 40 height 11
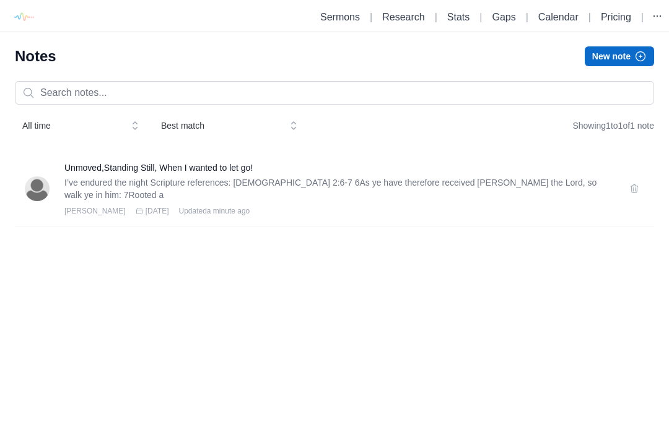
click at [478, 195] on p "I’ve endured the night Scripture references: [DEMOGRAPHIC_DATA] 2:6-7 6As ye ha…" at bounding box center [339, 189] width 550 height 25
click at [207, 167] on h3 "Unmoved,Standing Still, When I wanted to let go!" at bounding box center [339, 168] width 550 height 12
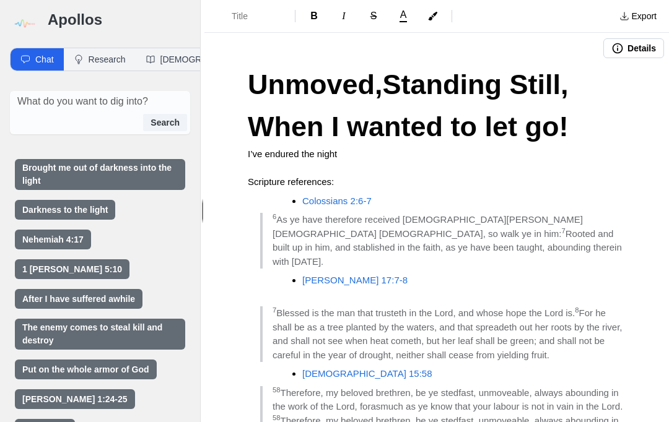
click at [662, 16] on button "Export" at bounding box center [638, 16] width 52 height 20
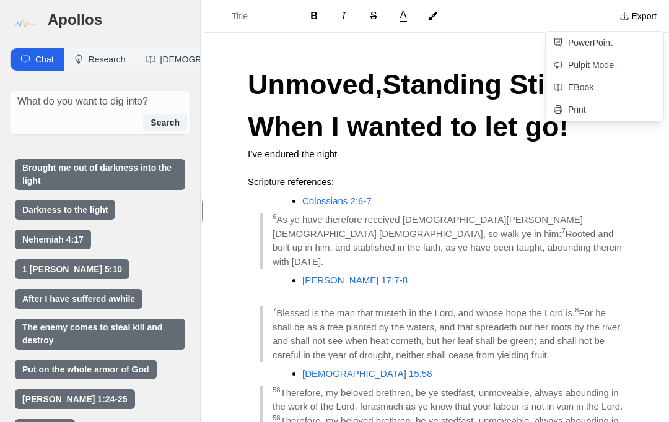
click at [597, 110] on link "Print" at bounding box center [605, 109] width 118 height 22
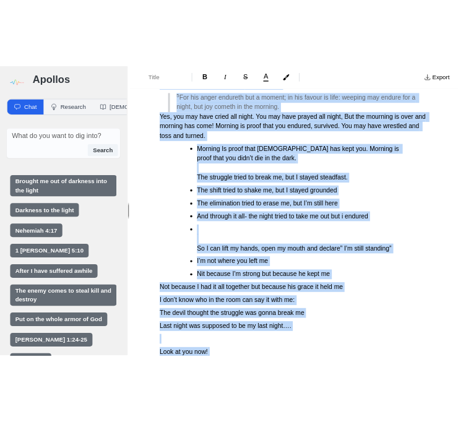
scroll to position [3210, 0]
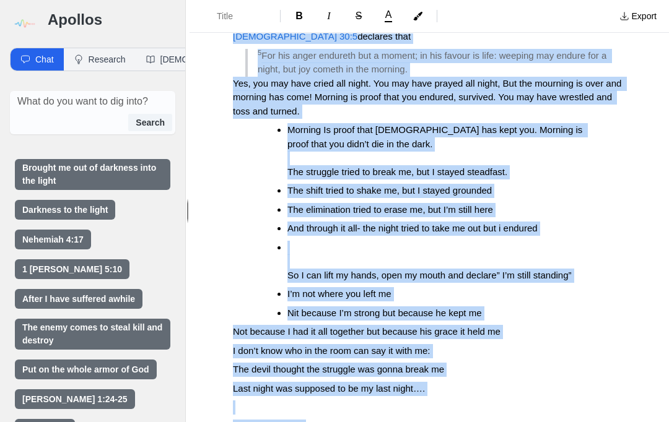
copy div "Unmoved,Standing Still, When I wanted to let go! I’ve endured the night Scriptu…"
